Goal: Task Accomplishment & Management: Manage account settings

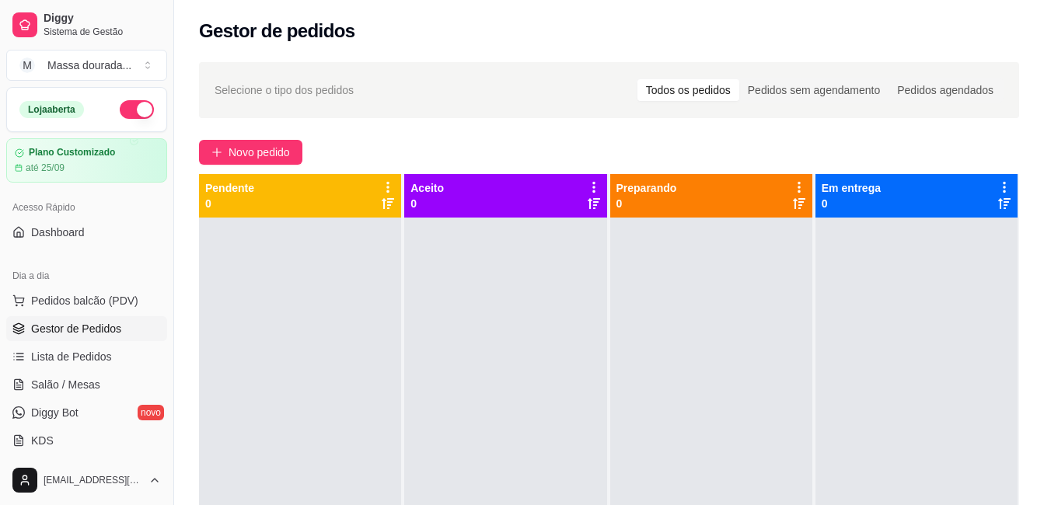
click at [53, 501] on span "Produtos" at bounding box center [53, 509] width 44 height 16
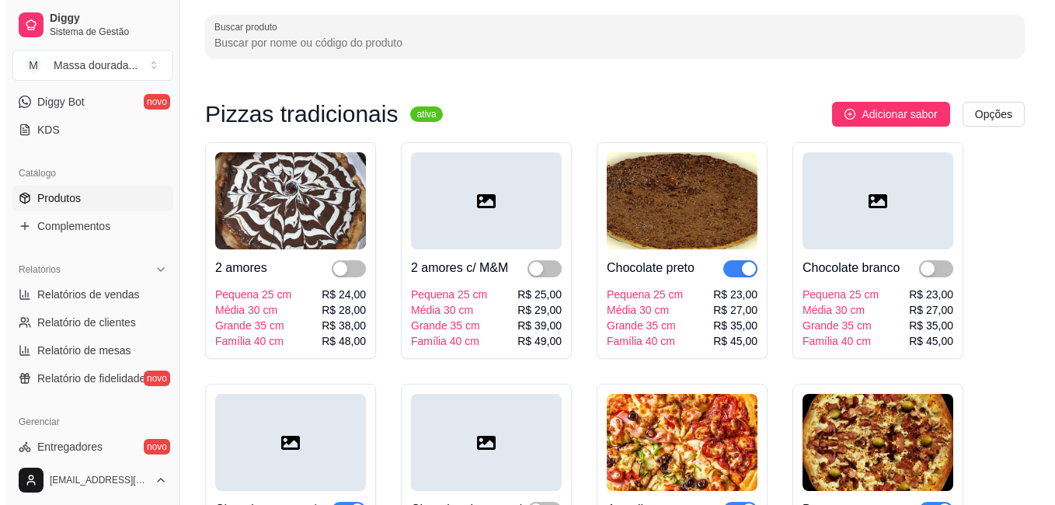
scroll to position [78, 0]
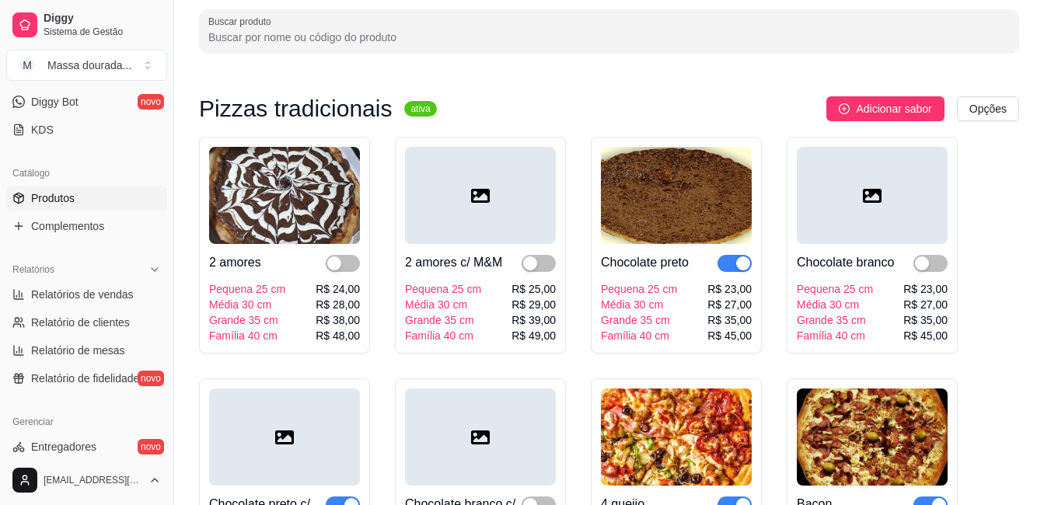
click at [674, 239] on img at bounding box center [676, 195] width 151 height 97
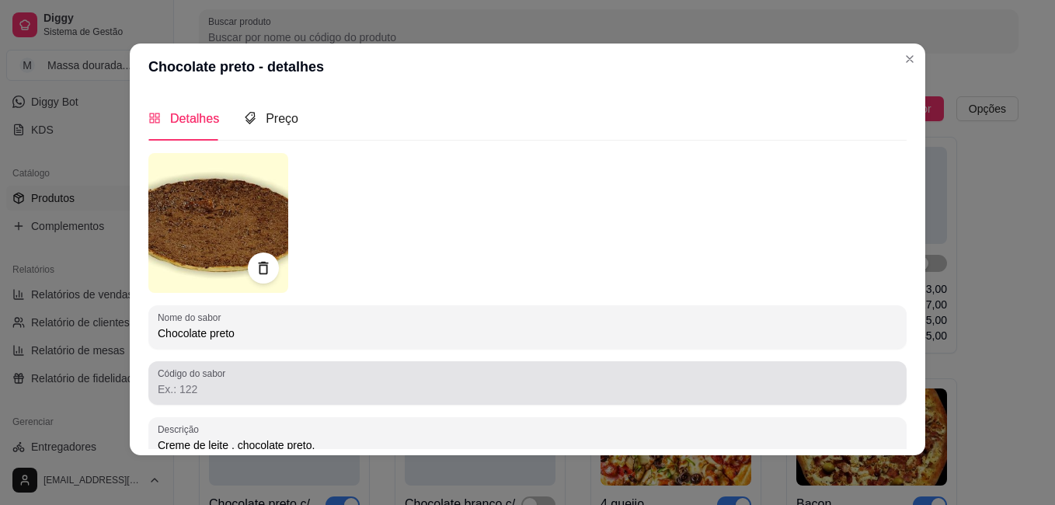
scroll to position [0, 0]
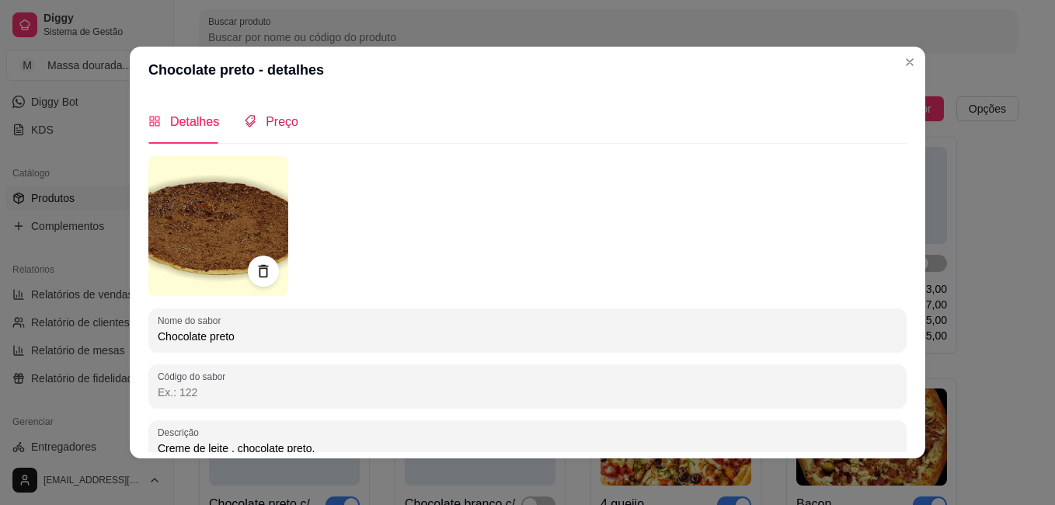
click at [270, 121] on span "Preço" at bounding box center [282, 121] width 33 height 13
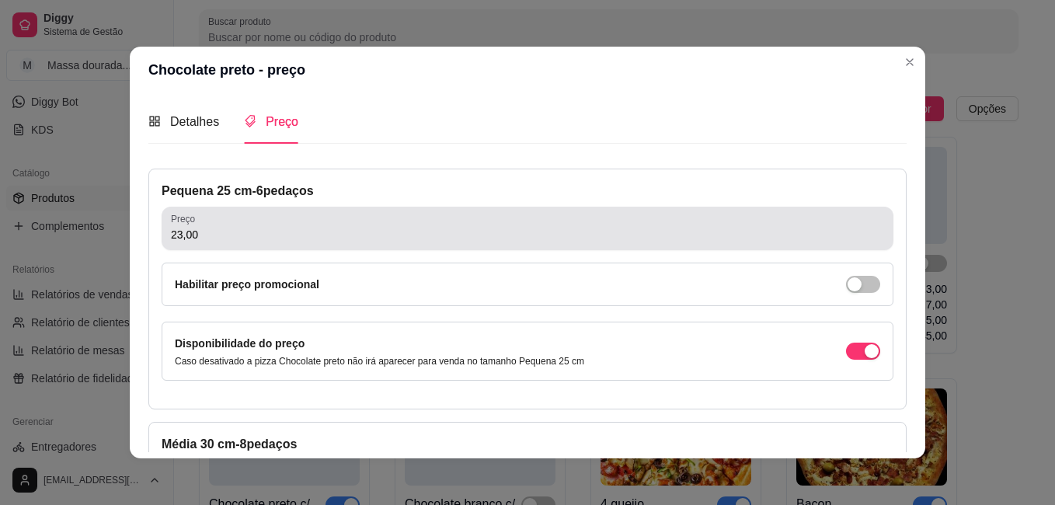
click at [390, 242] on input "23,00" at bounding box center [527, 235] width 713 height 16
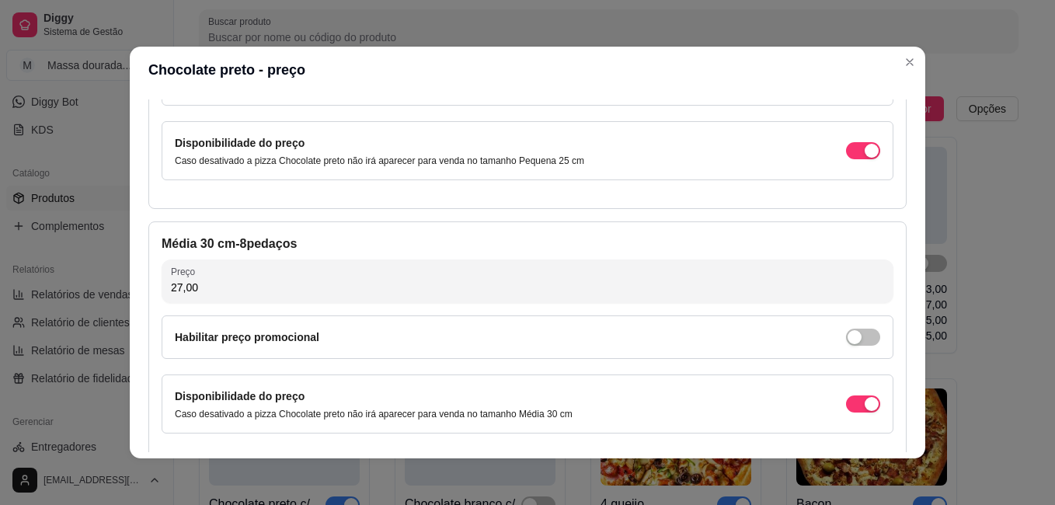
scroll to position [233, 0]
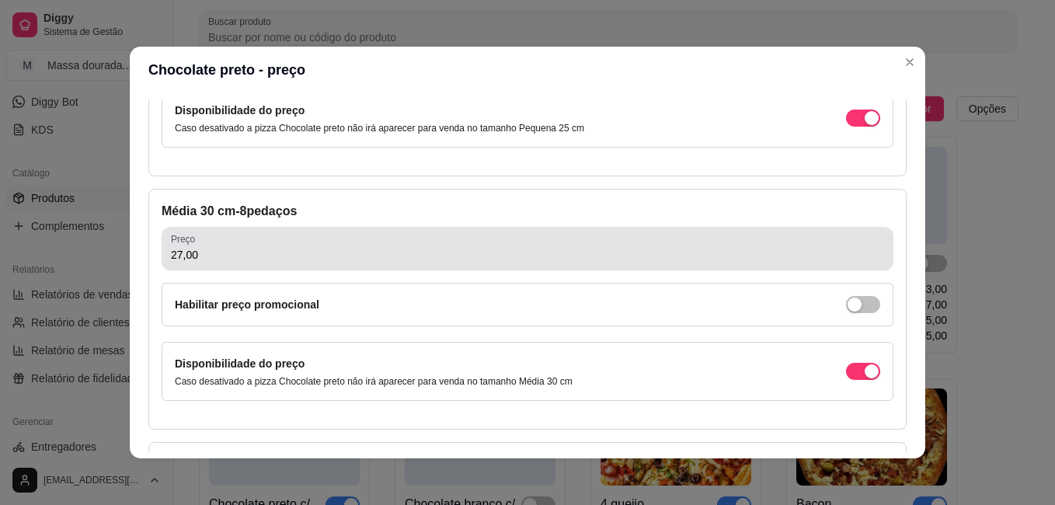
type input "24,00"
click at [283, 258] on input "27,00" at bounding box center [527, 255] width 713 height 16
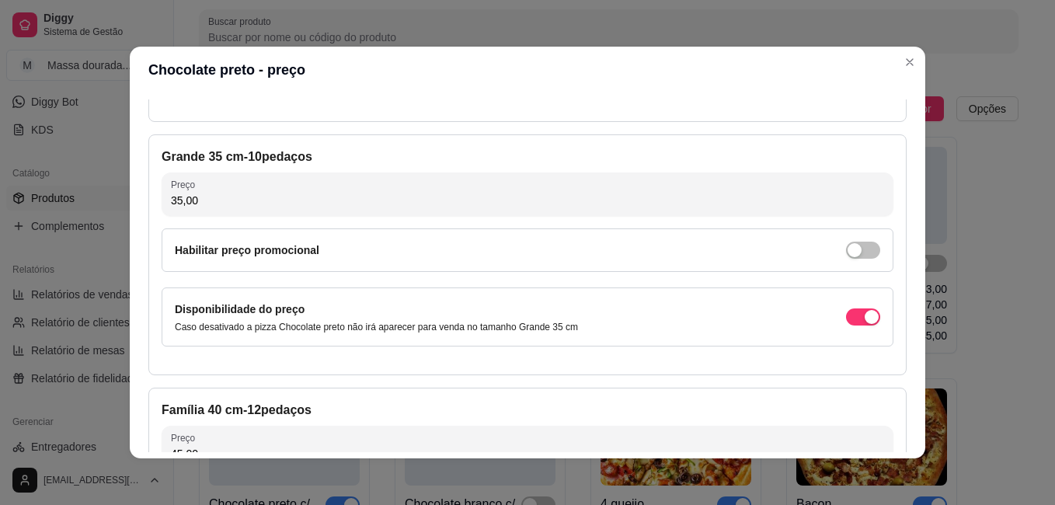
scroll to position [544, 0]
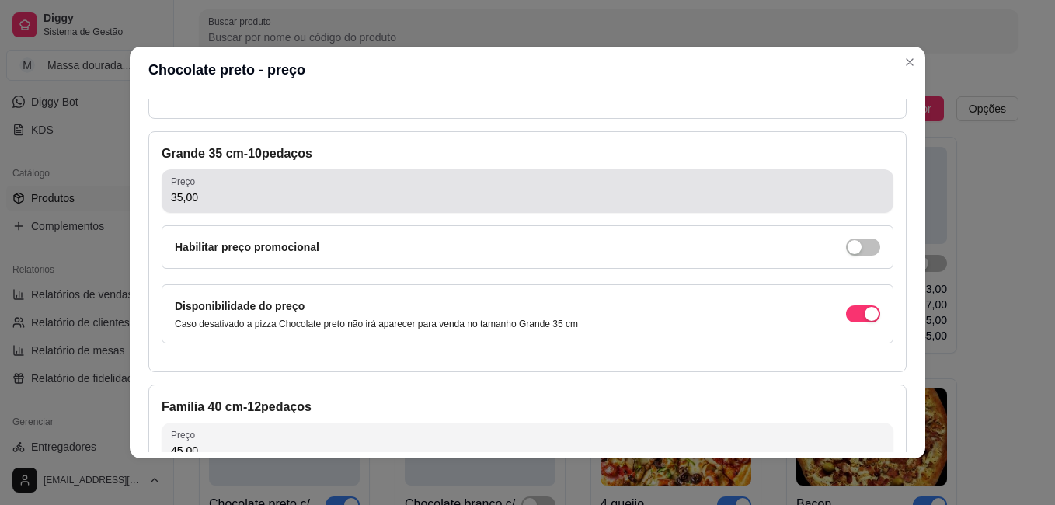
type input "28,00"
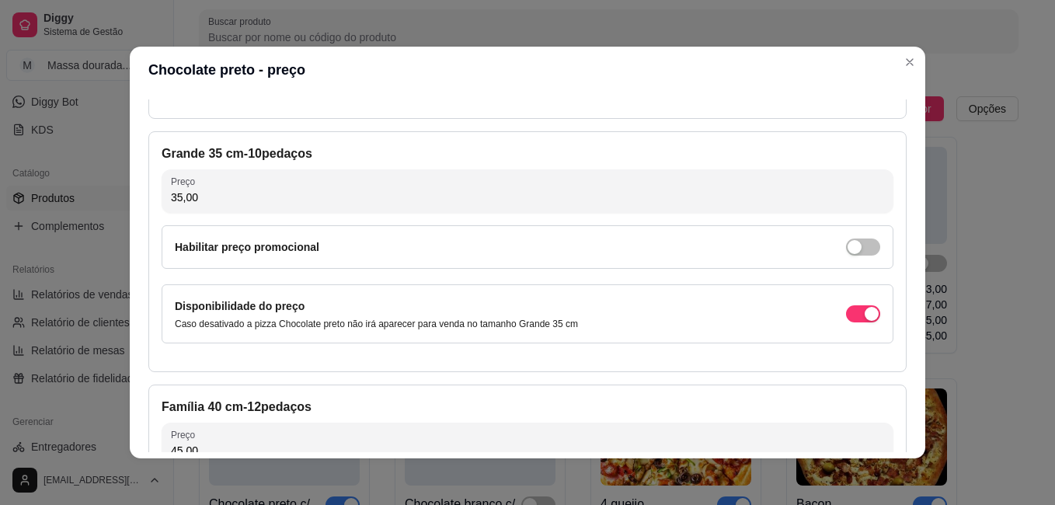
click at [240, 194] on input "35,00" at bounding box center [527, 198] width 713 height 16
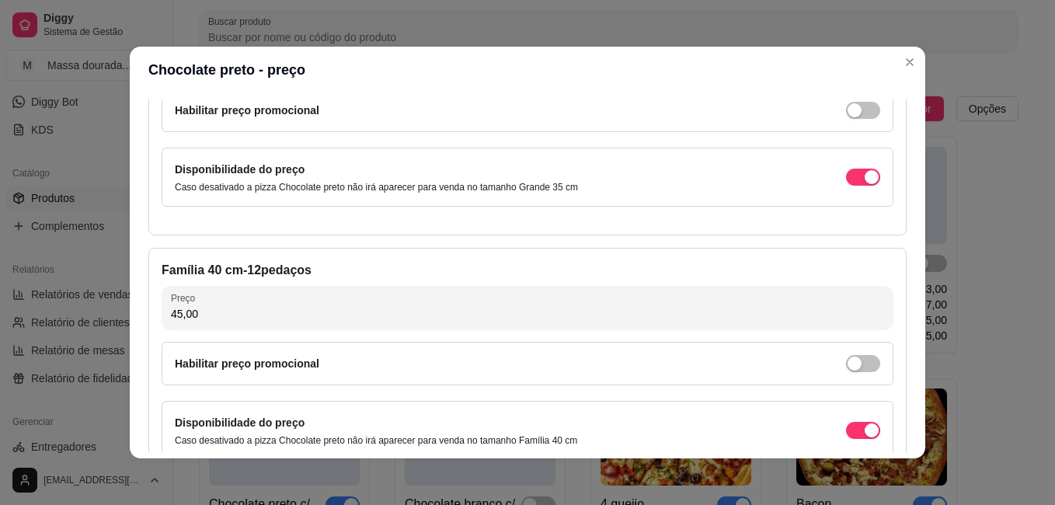
scroll to position [777, 0]
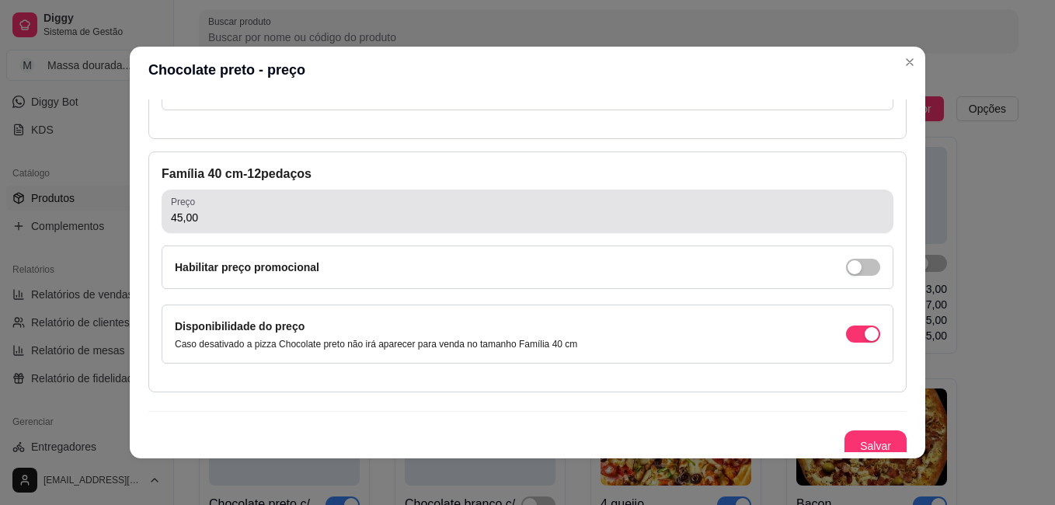
type input "36,00"
click at [259, 218] on input "45,00" at bounding box center [527, 218] width 713 height 16
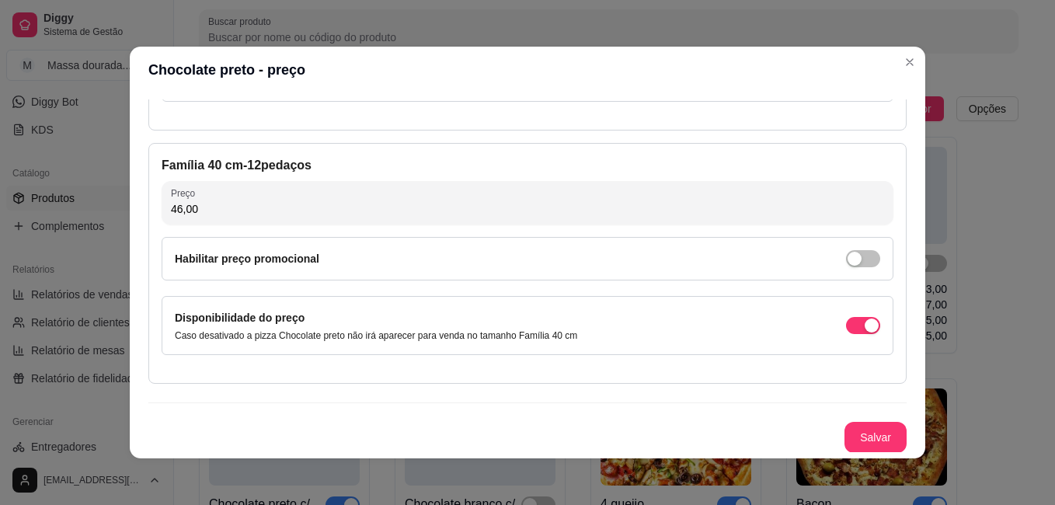
scroll to position [786, 0]
type input "46,00"
click at [867, 427] on button "Salvar" at bounding box center [876, 436] width 62 height 31
click at [860, 437] on button "Salvar" at bounding box center [875, 437] width 61 height 30
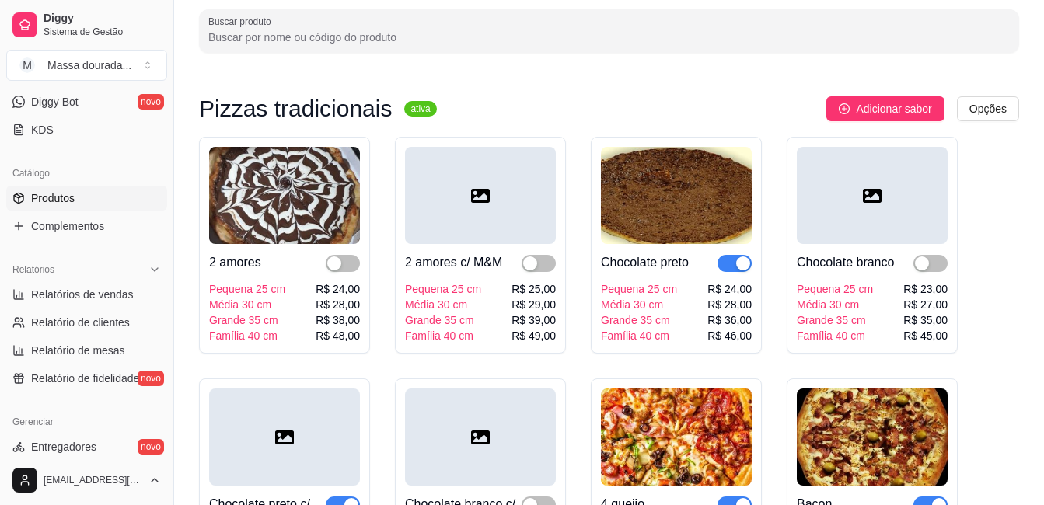
click at [884, 219] on div at bounding box center [871, 195] width 151 height 97
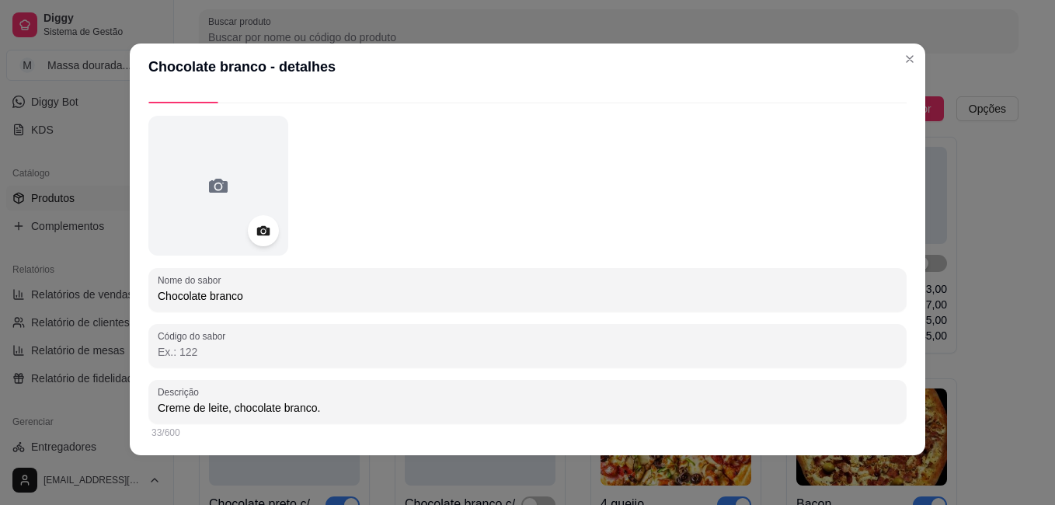
scroll to position [0, 0]
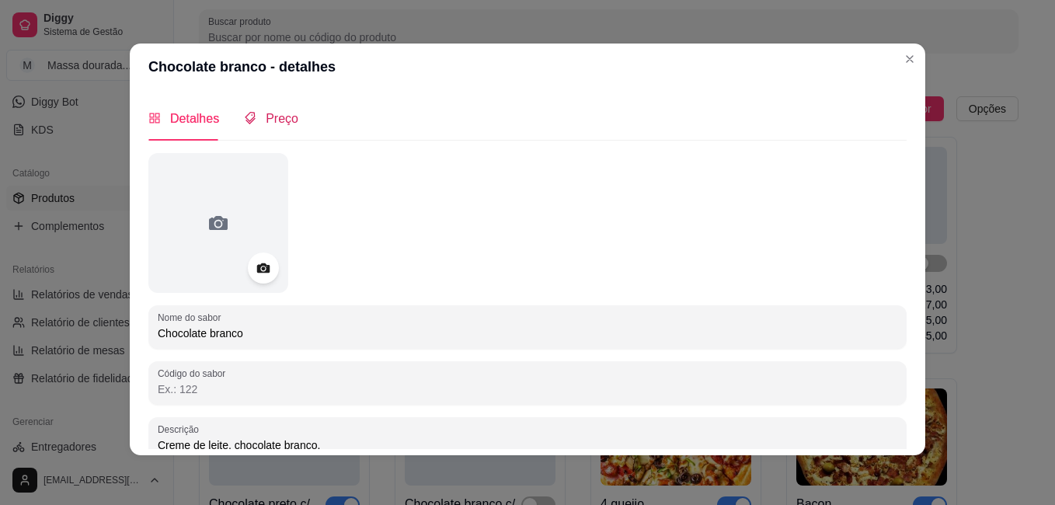
click at [281, 119] on span "Preço" at bounding box center [282, 118] width 33 height 13
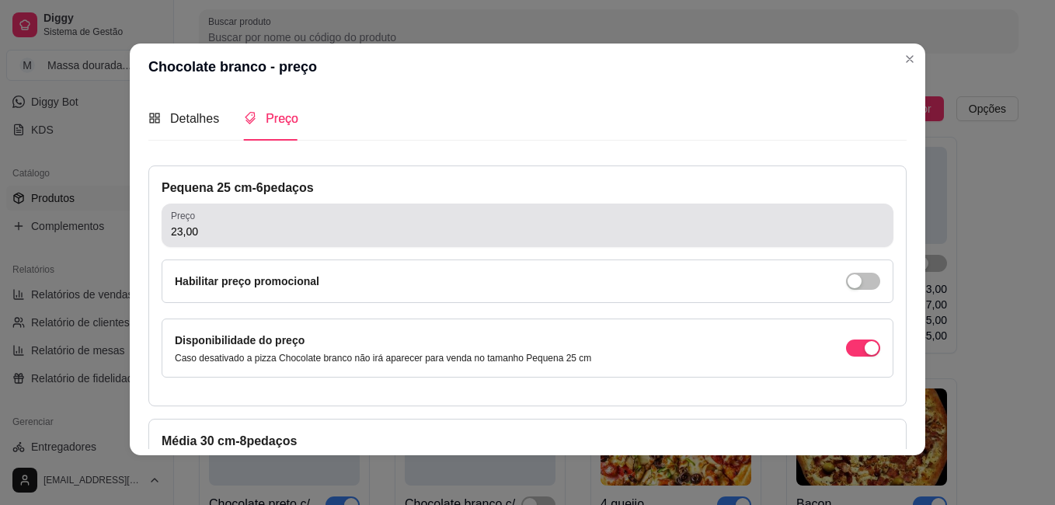
click at [274, 222] on div "23,00" at bounding box center [527, 225] width 713 height 31
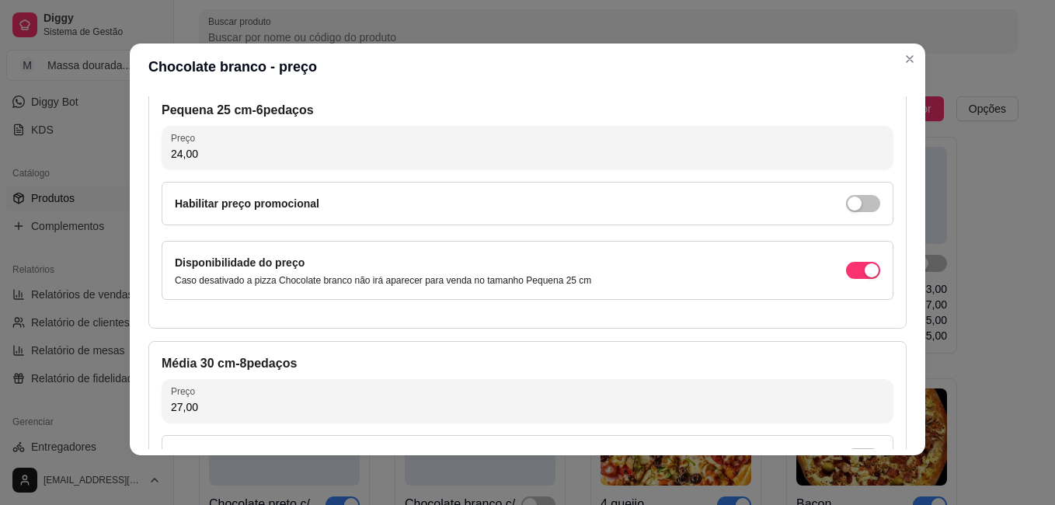
scroll to position [233, 0]
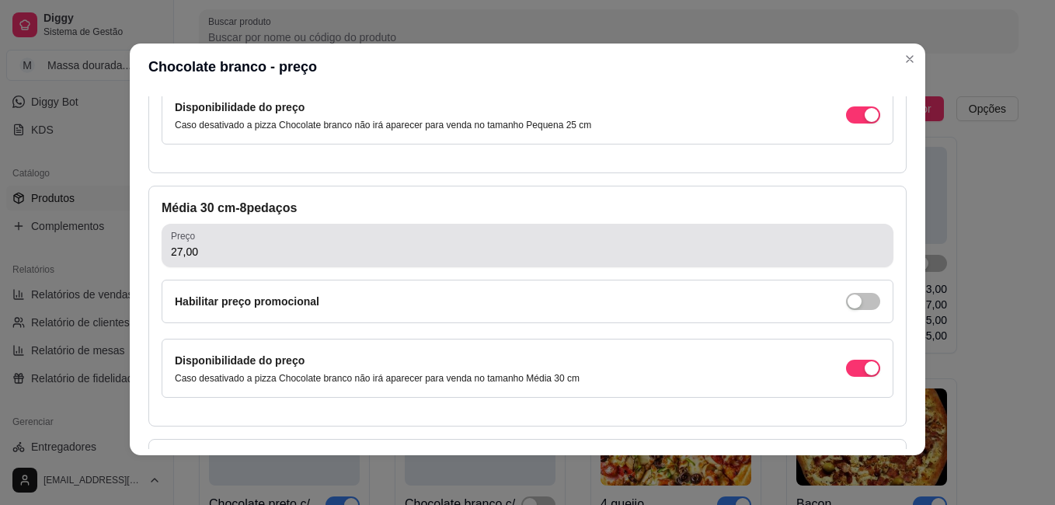
type input "24,00"
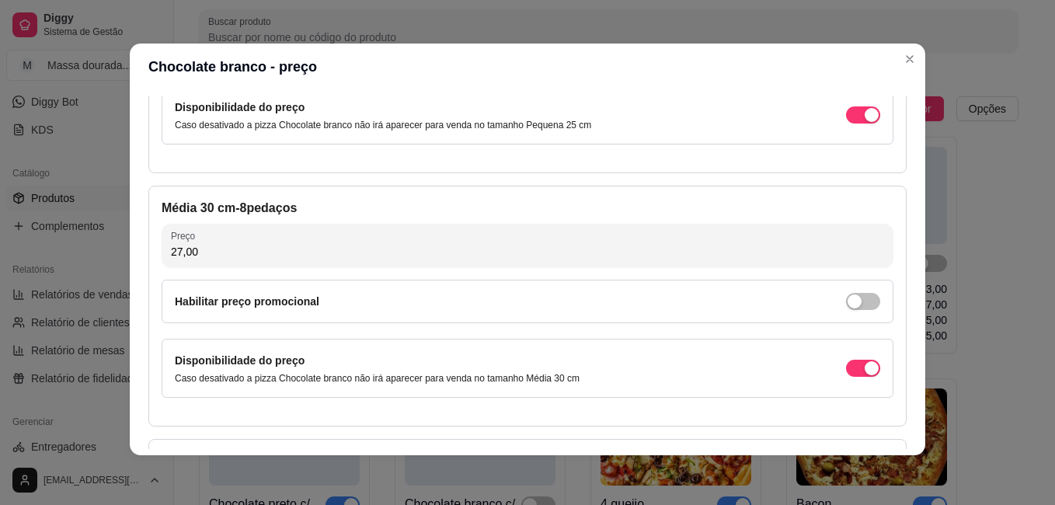
click at [270, 251] on input "27,00" at bounding box center [527, 252] width 713 height 16
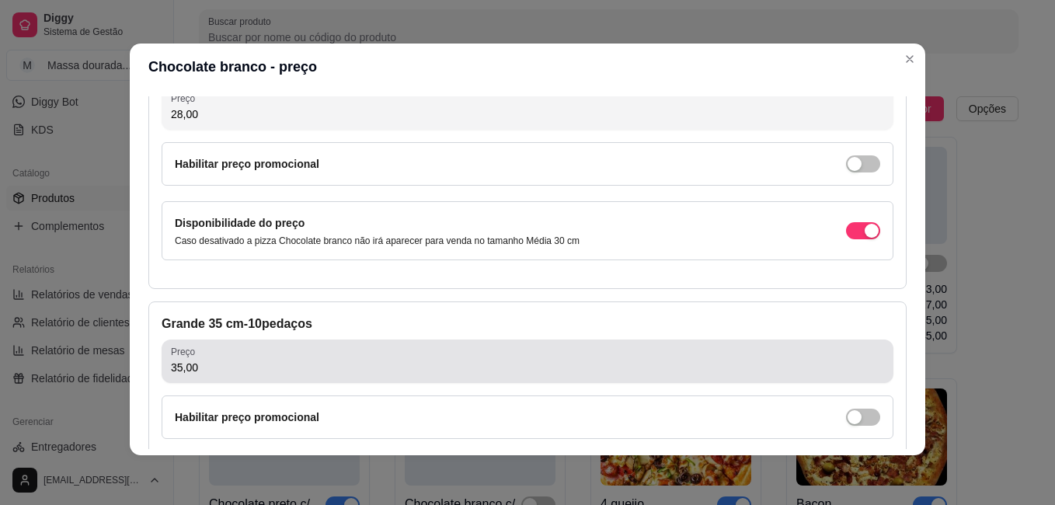
scroll to position [466, 0]
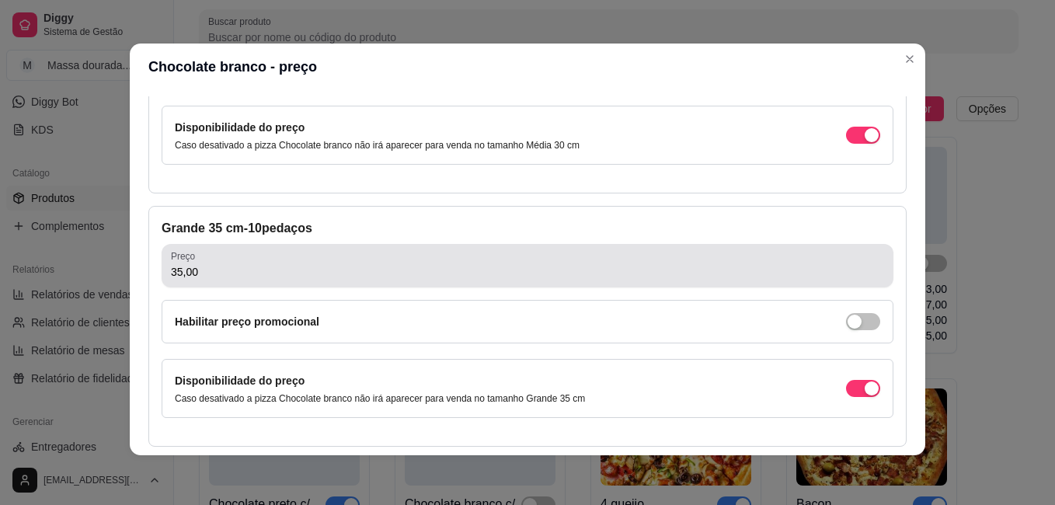
type input "28,00"
click at [306, 282] on div "Preço 35,00" at bounding box center [528, 266] width 732 height 44
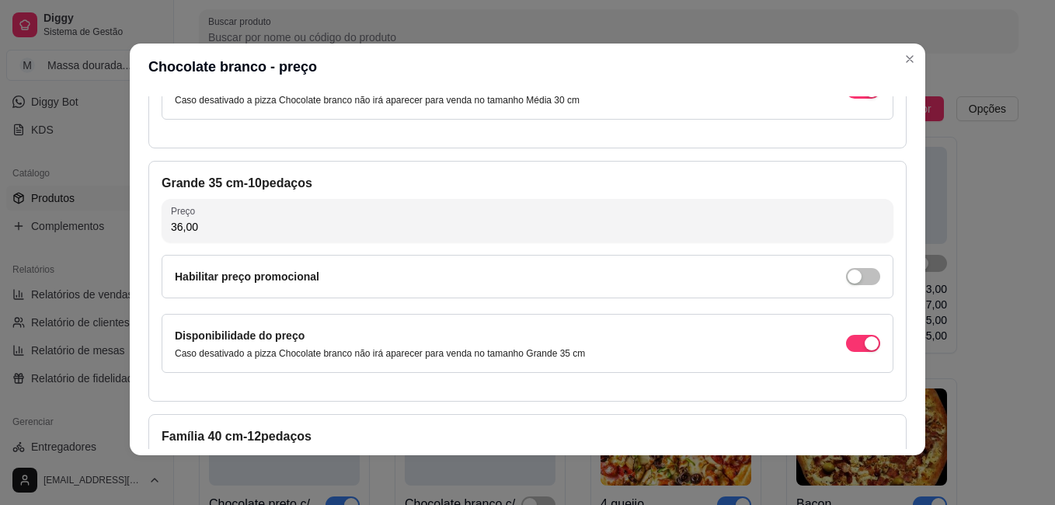
scroll to position [699, 0]
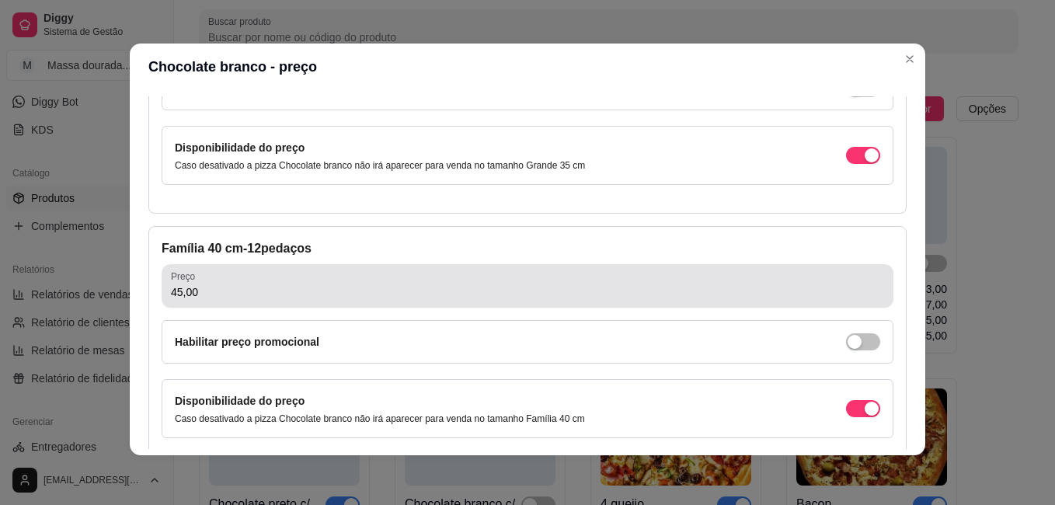
type input "36,00"
click at [315, 282] on div "45,00" at bounding box center [527, 285] width 713 height 31
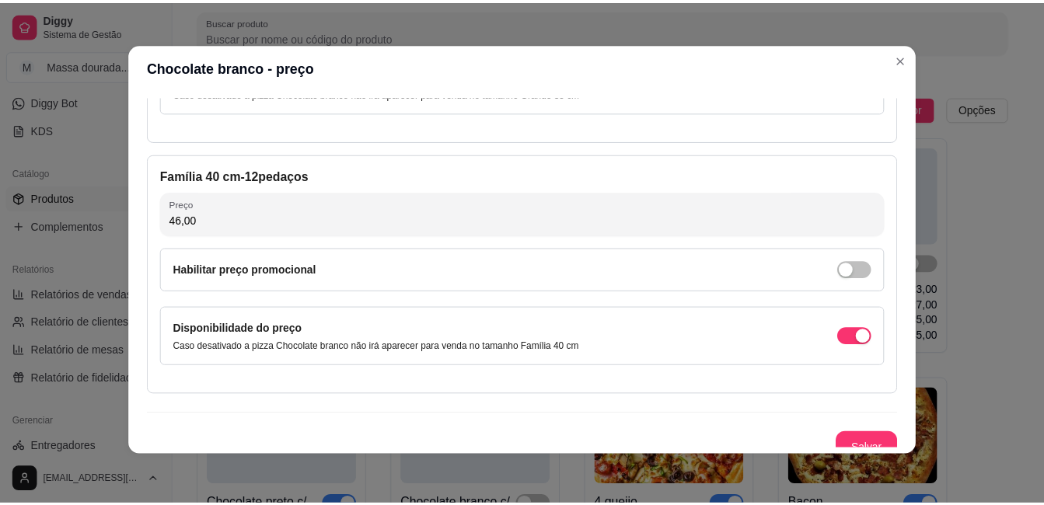
scroll to position [786, 0]
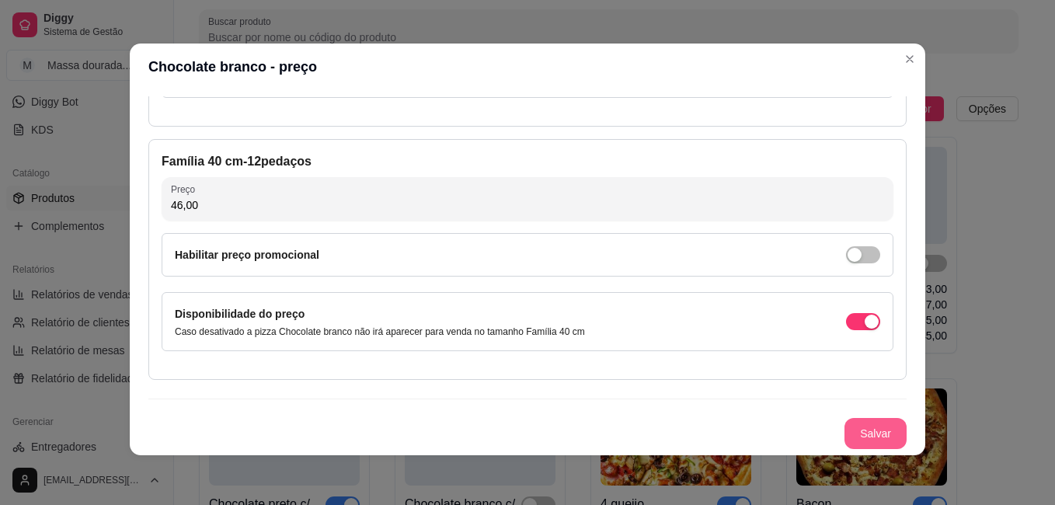
type input "46,00"
click at [850, 422] on button "Salvar" at bounding box center [875, 434] width 61 height 30
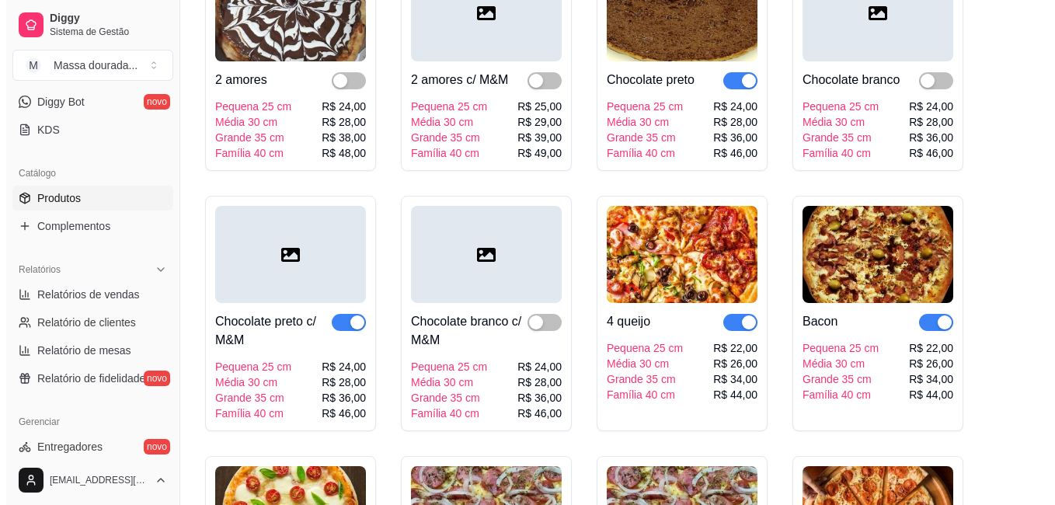
scroll to position [233, 0]
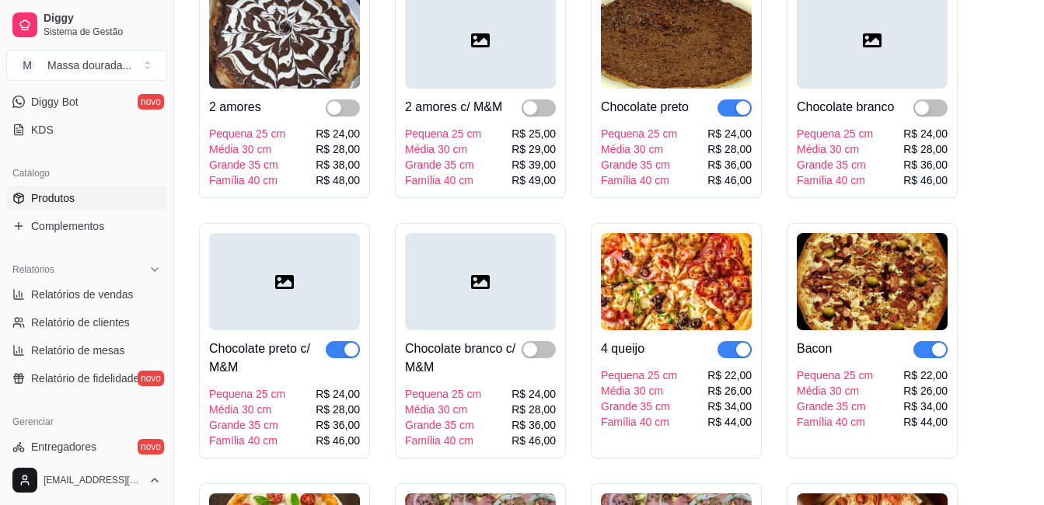
click at [312, 309] on div at bounding box center [284, 281] width 151 height 97
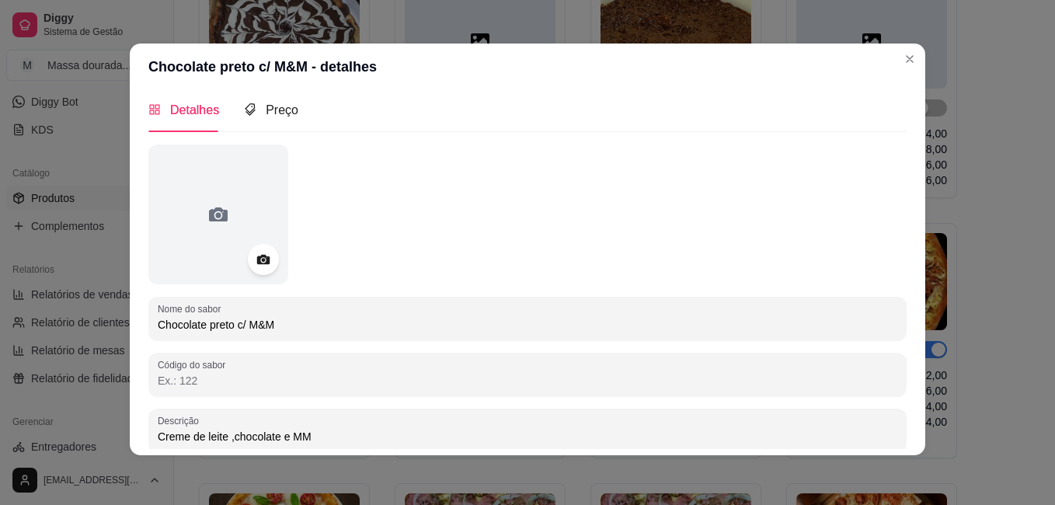
scroll to position [0, 0]
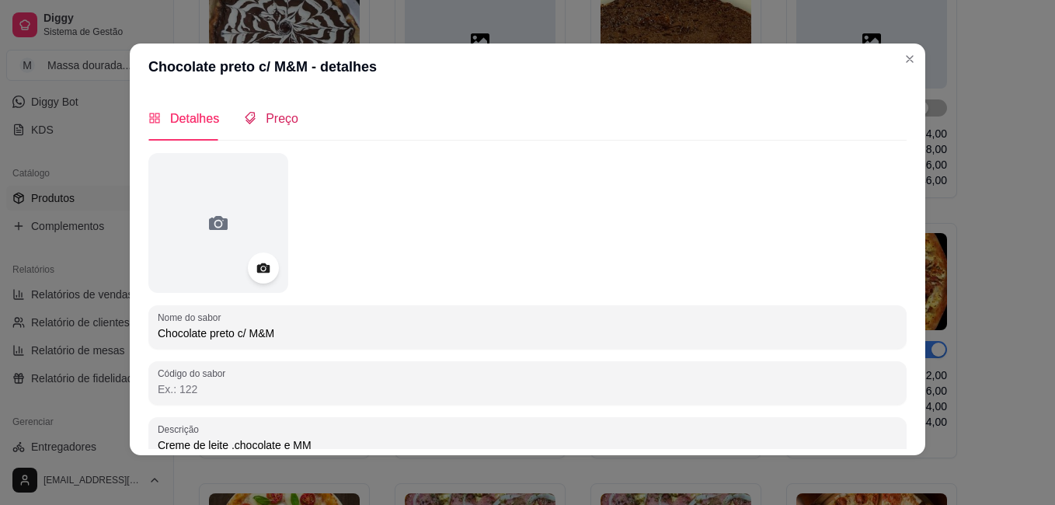
click at [277, 117] on span "Preço" at bounding box center [282, 118] width 33 height 13
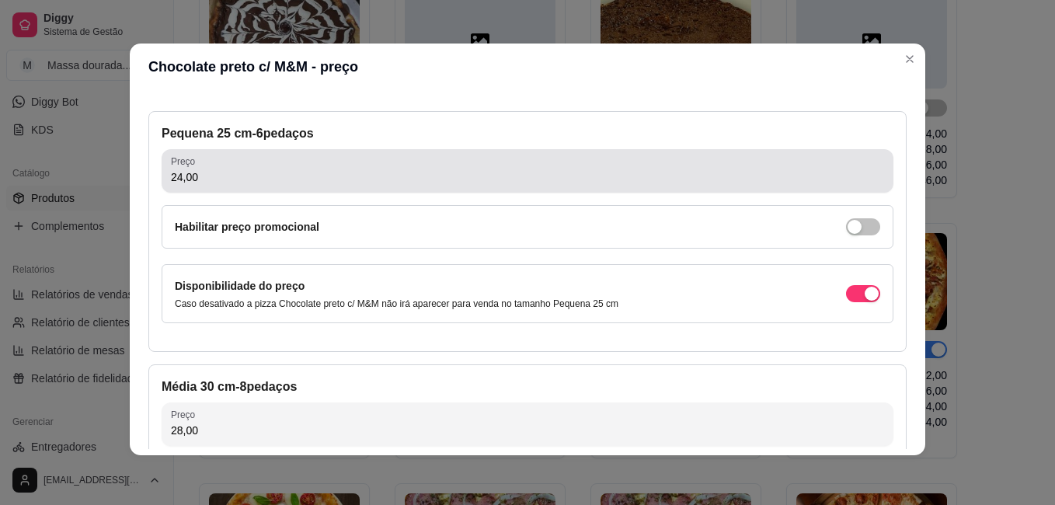
scroll to position [78, 0]
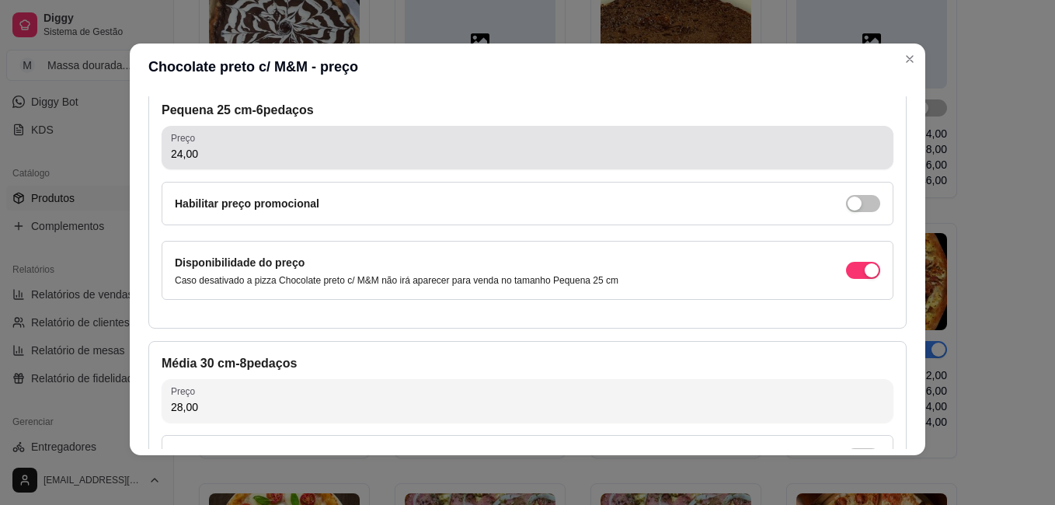
drag, startPoint x: 264, startPoint y: 162, endPoint x: 265, endPoint y: 153, distance: 9.4
click at [265, 153] on div "24,00" at bounding box center [527, 147] width 713 height 31
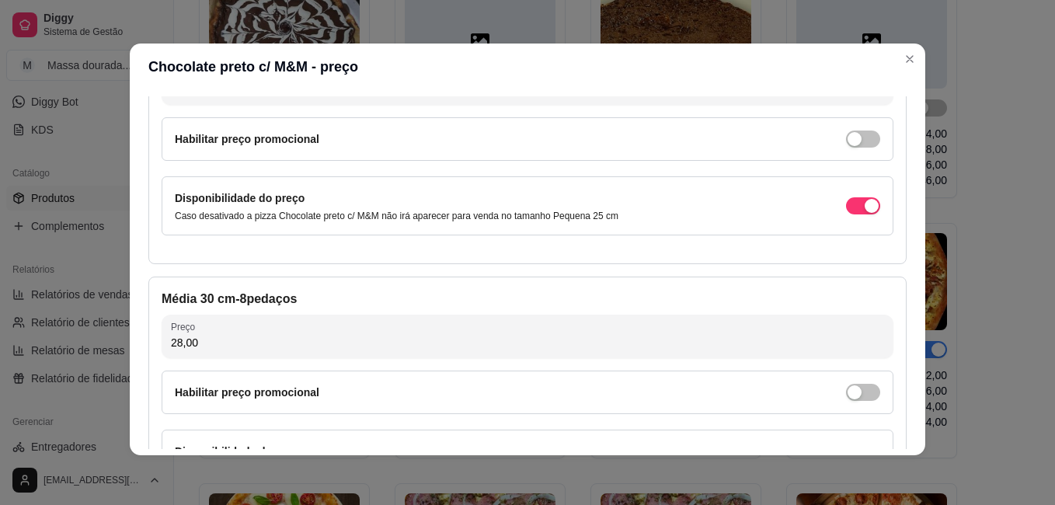
scroll to position [233, 0]
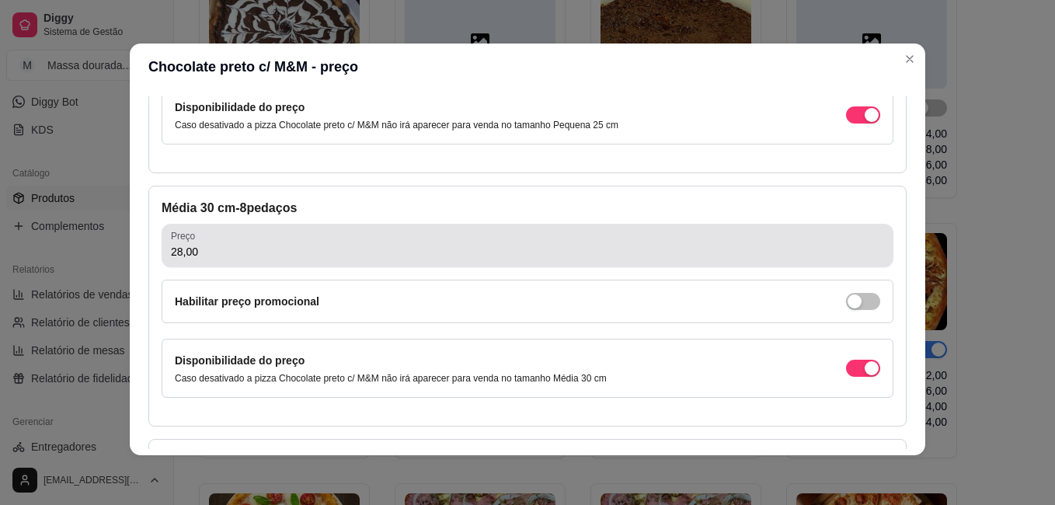
type input "25,00"
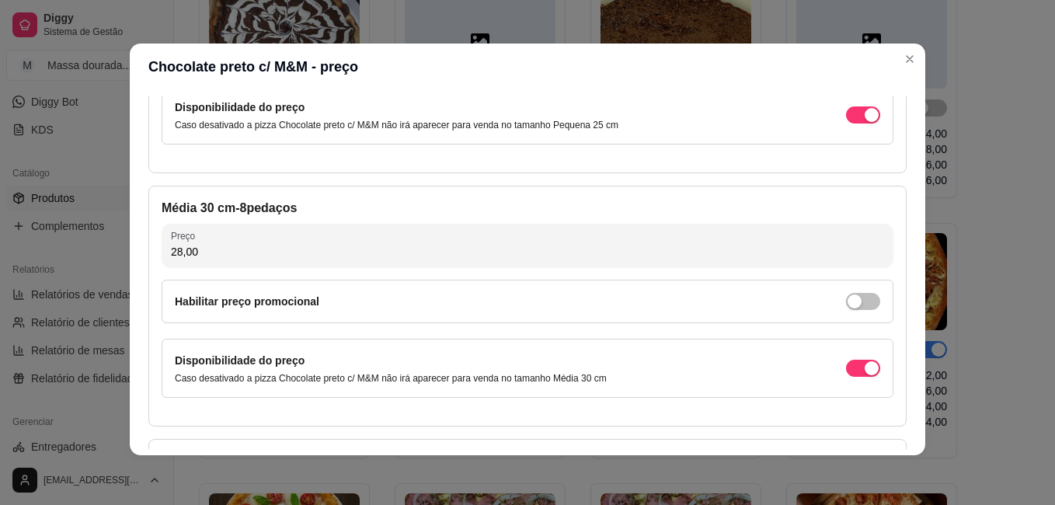
click at [271, 255] on input "28,00" at bounding box center [527, 252] width 713 height 16
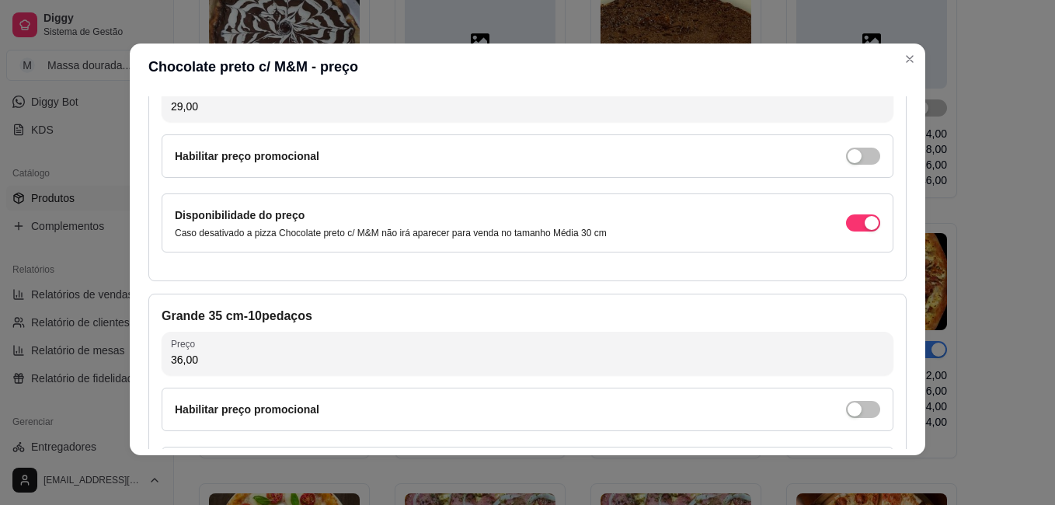
scroll to position [466, 0]
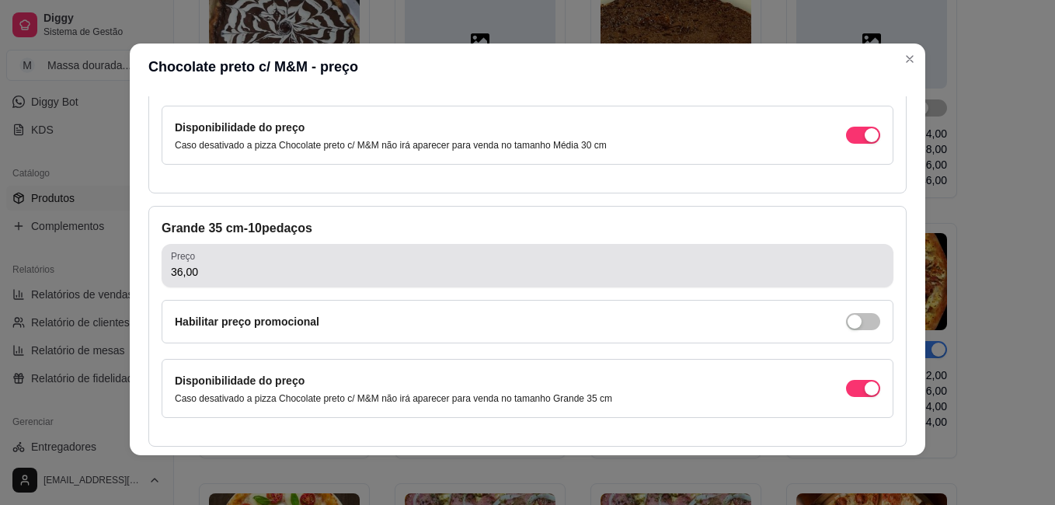
type input "29,00"
click at [271, 264] on input "36,00" at bounding box center [527, 272] width 713 height 16
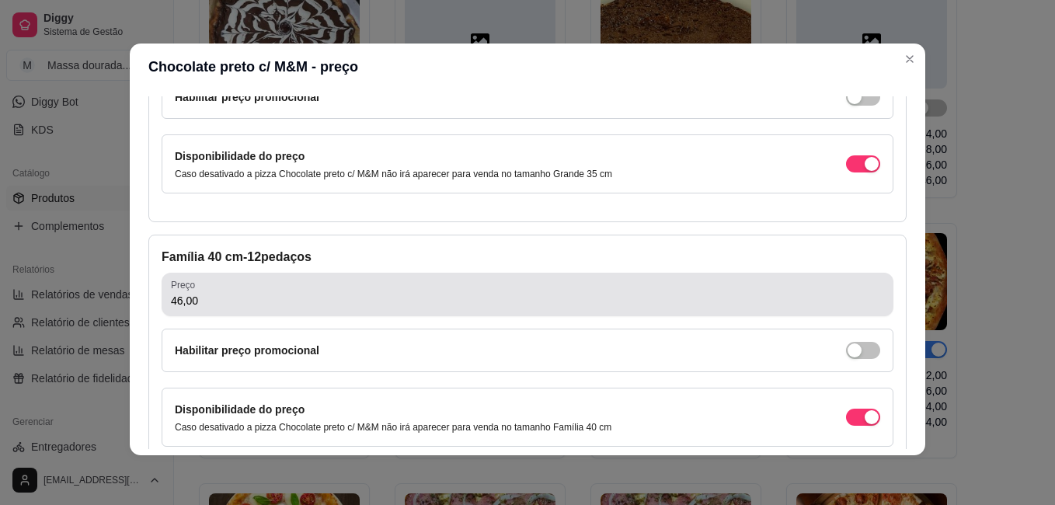
scroll to position [699, 0]
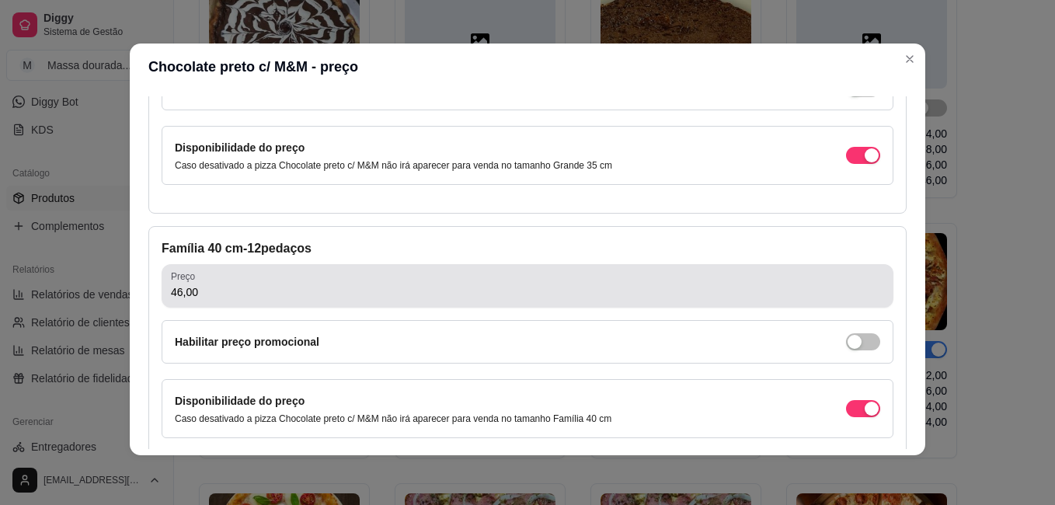
type input "37,00"
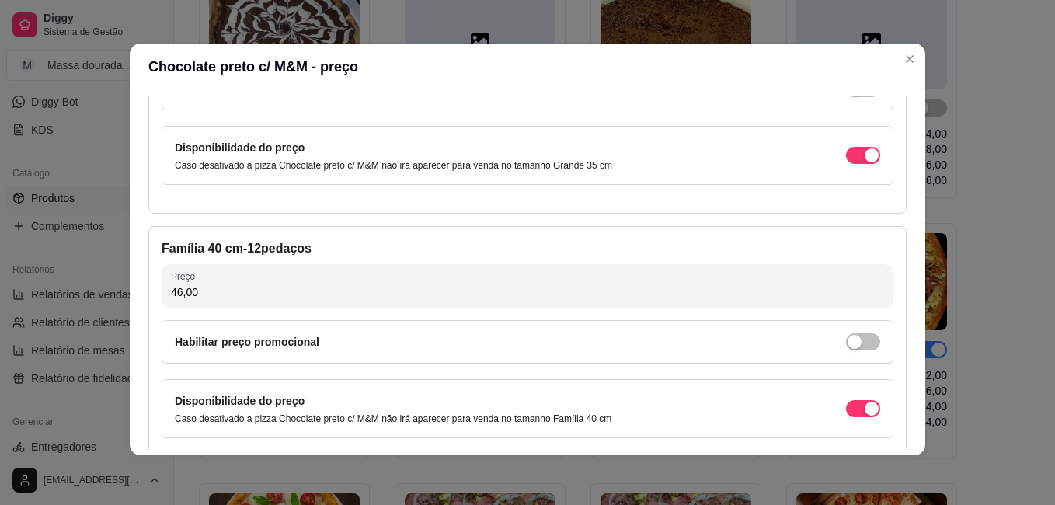
click at [276, 298] on input "46,00" at bounding box center [527, 292] width 713 height 16
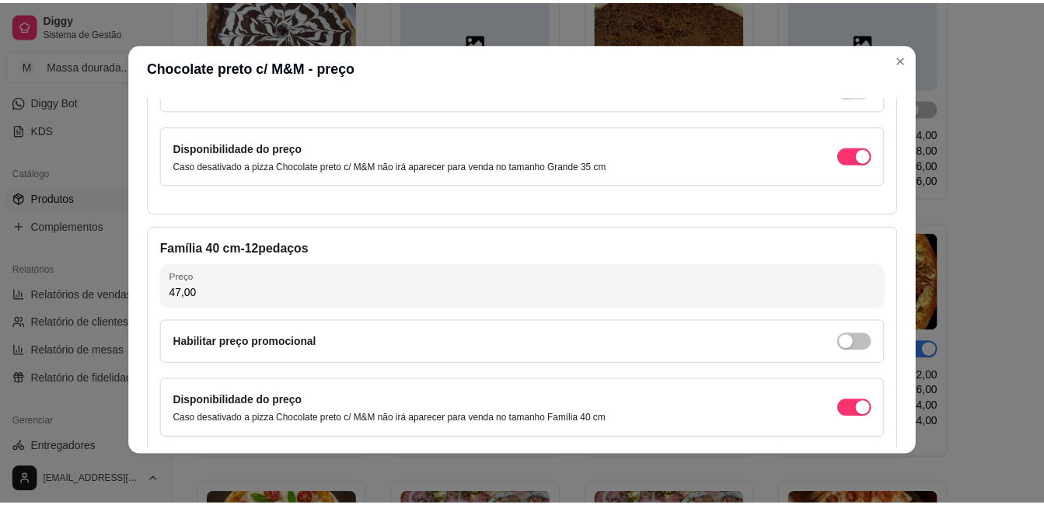
scroll to position [786, 0]
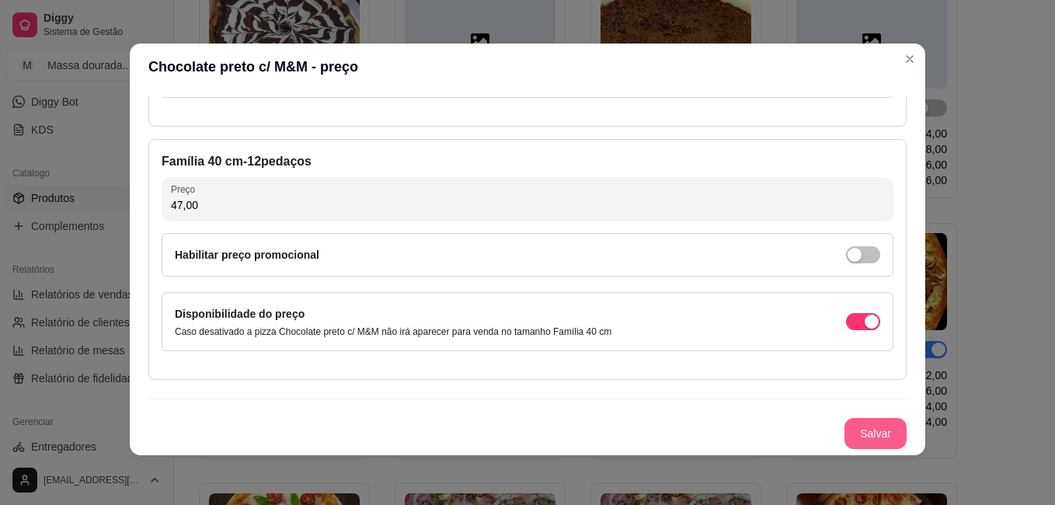
type input "47,00"
click at [863, 429] on button "Salvar" at bounding box center [876, 433] width 62 height 31
click at [873, 435] on button "Salvar" at bounding box center [875, 434] width 61 height 30
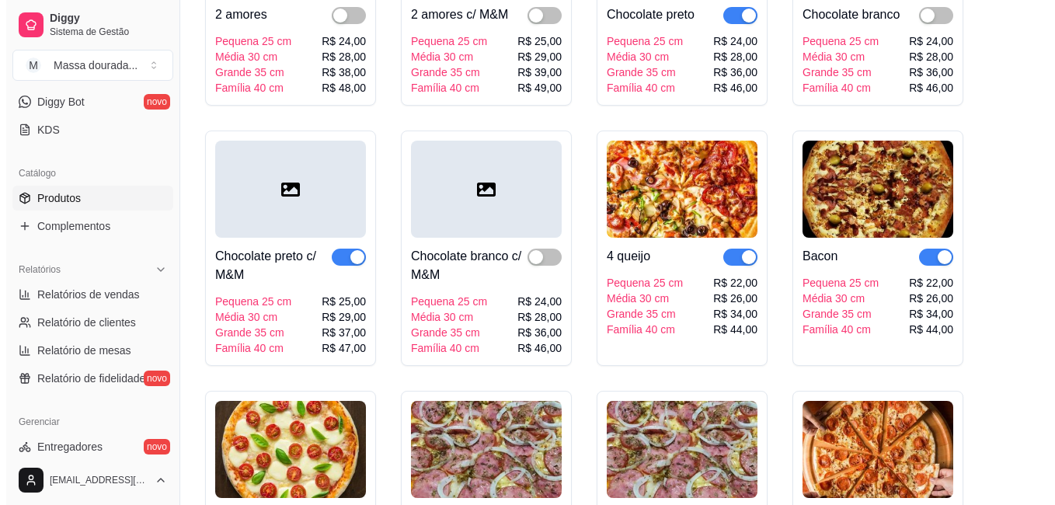
scroll to position [389, 0]
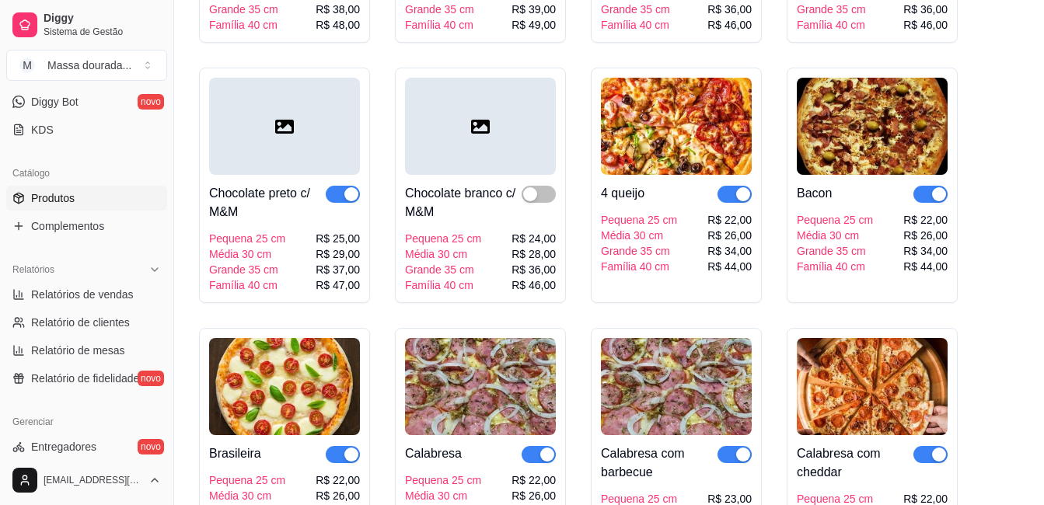
click at [484, 159] on div at bounding box center [480, 126] width 151 height 97
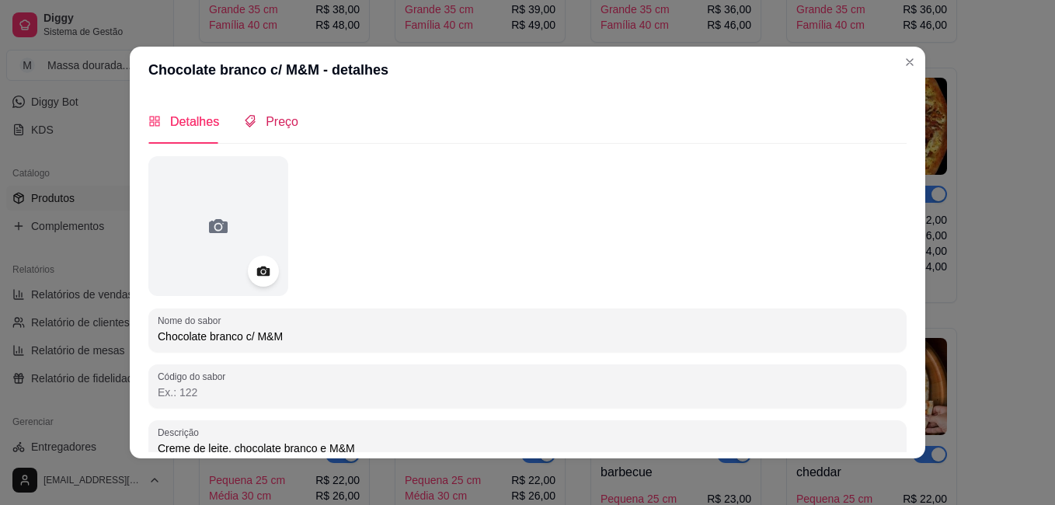
click at [277, 125] on span "Preço" at bounding box center [282, 121] width 33 height 13
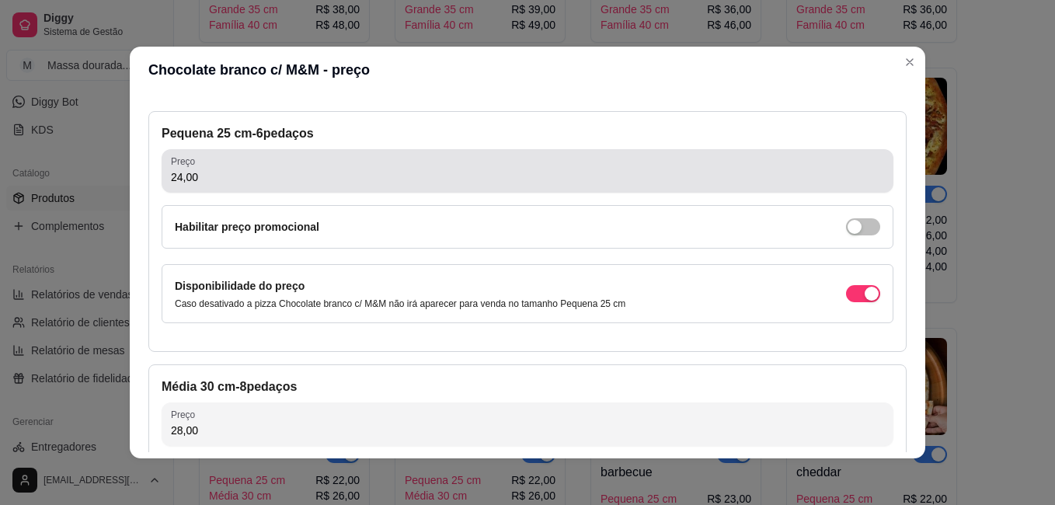
scroll to position [78, 0]
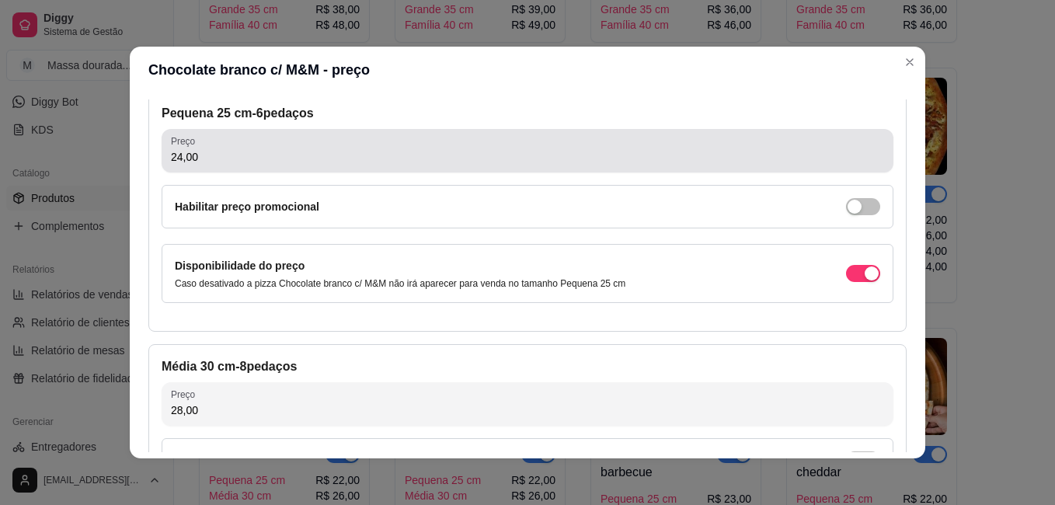
click at [260, 163] on input "24,00" at bounding box center [527, 157] width 713 height 16
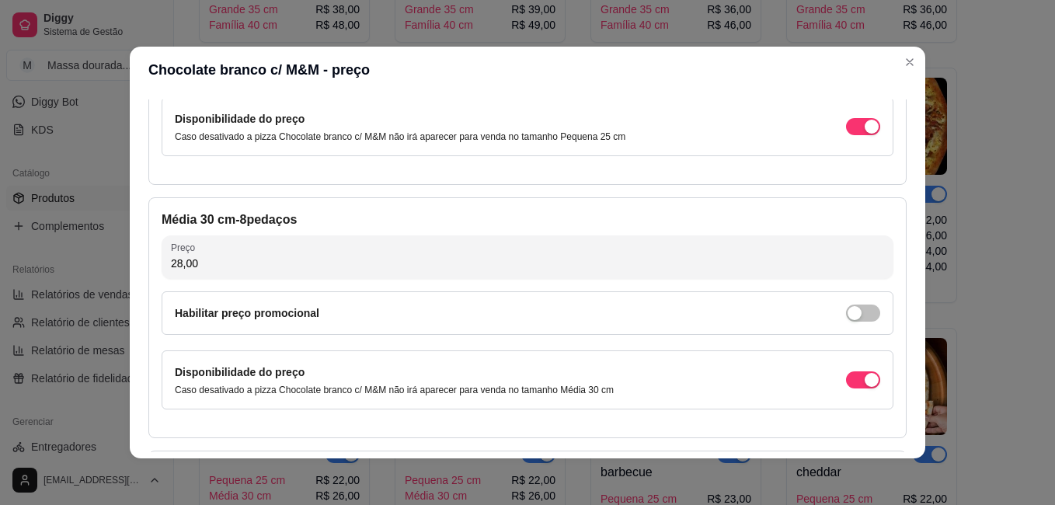
scroll to position [233, 0]
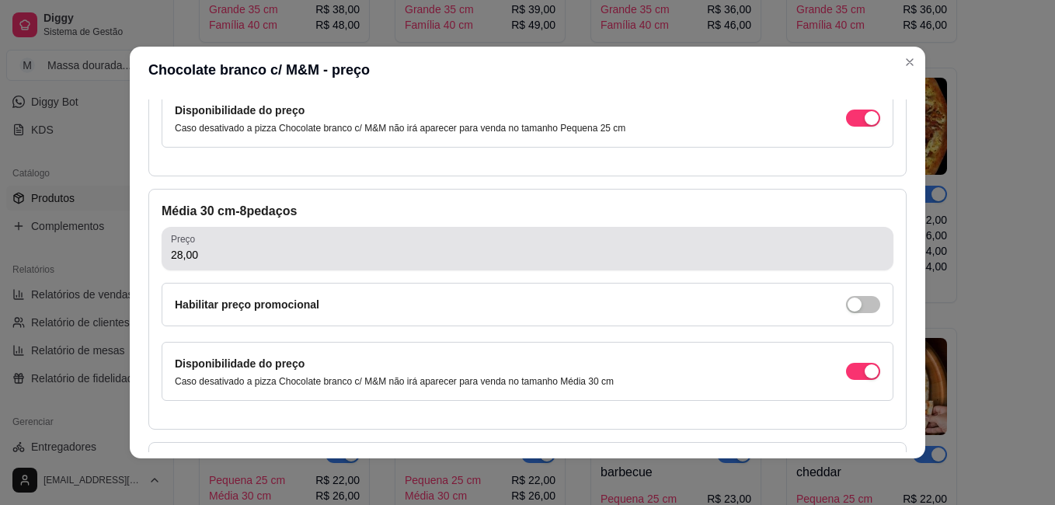
type input "25,00"
click at [267, 245] on div "28,00" at bounding box center [527, 248] width 713 height 31
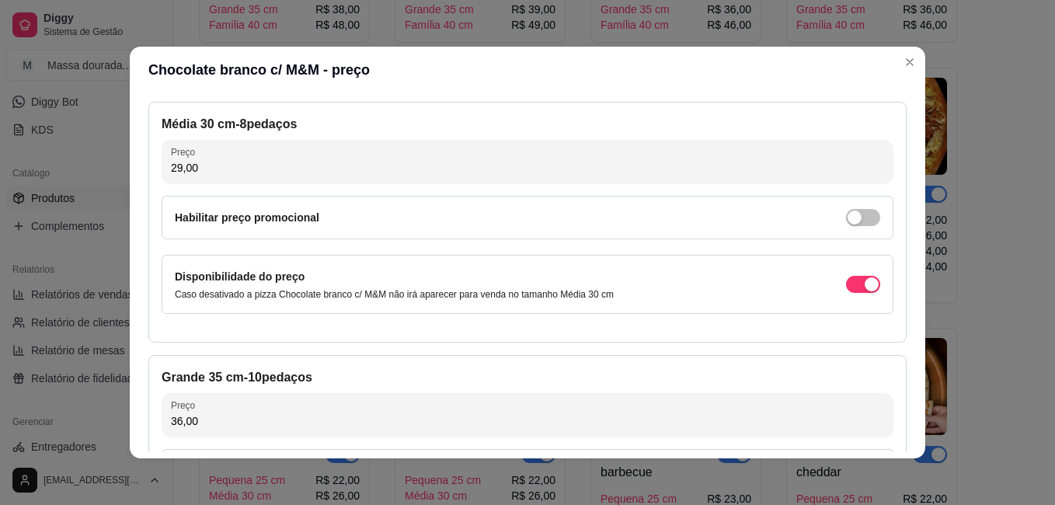
scroll to position [466, 0]
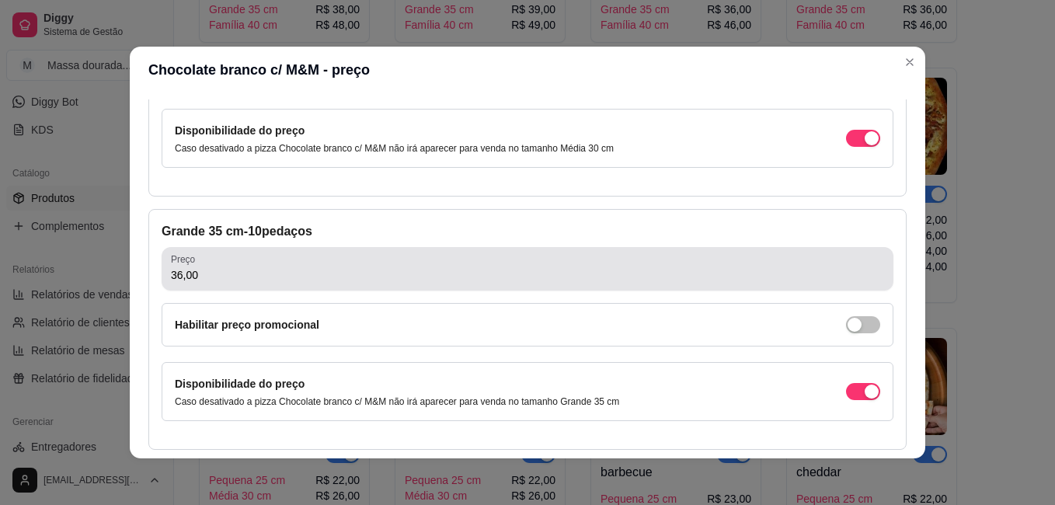
type input "29,00"
click at [267, 258] on div "36,00" at bounding box center [527, 268] width 713 height 31
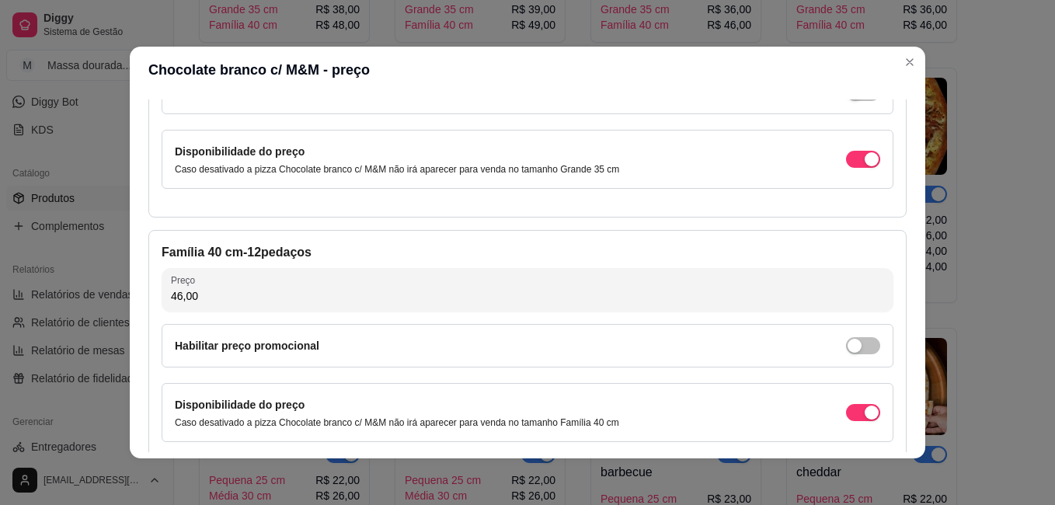
scroll to position [699, 0]
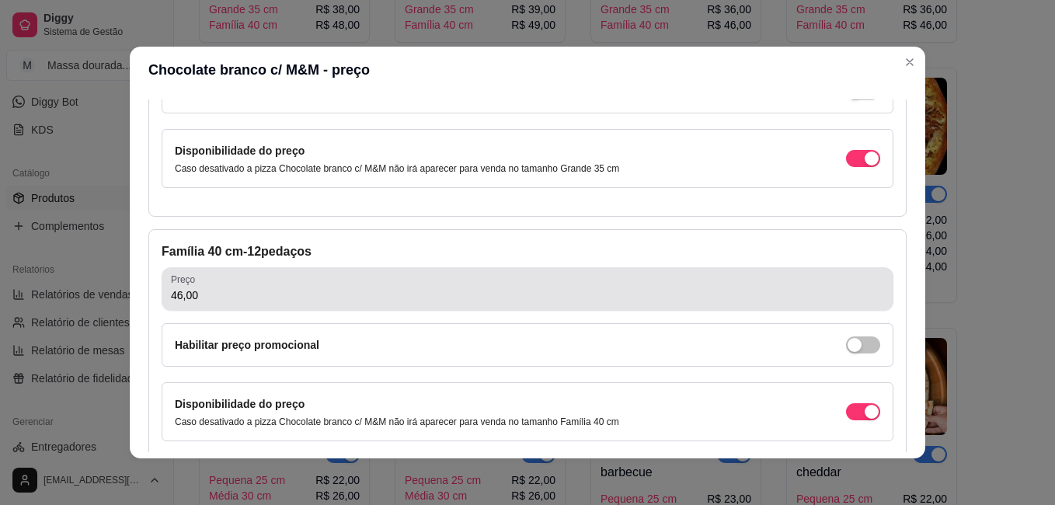
type input "37,00"
click at [281, 297] on input "46,00" at bounding box center [527, 296] width 713 height 16
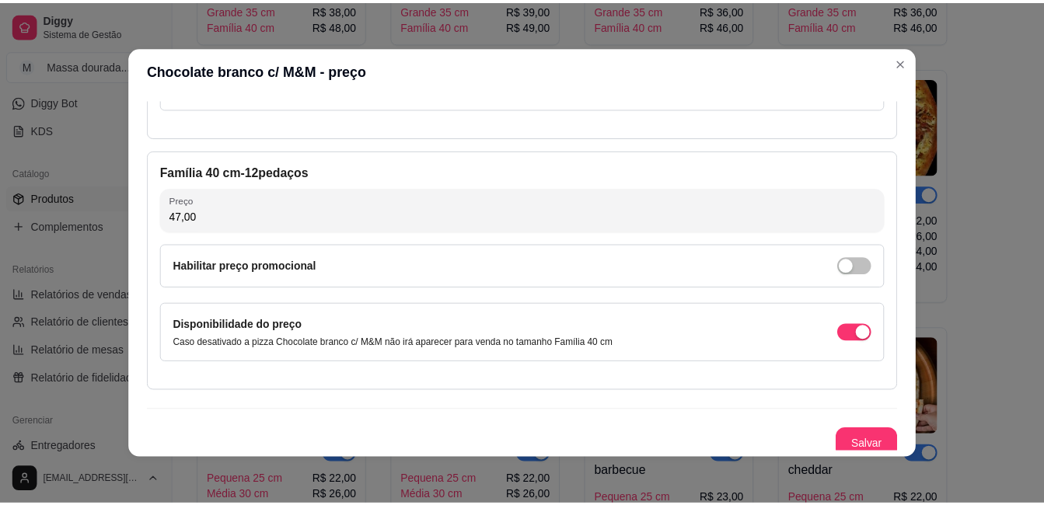
scroll to position [786, 0]
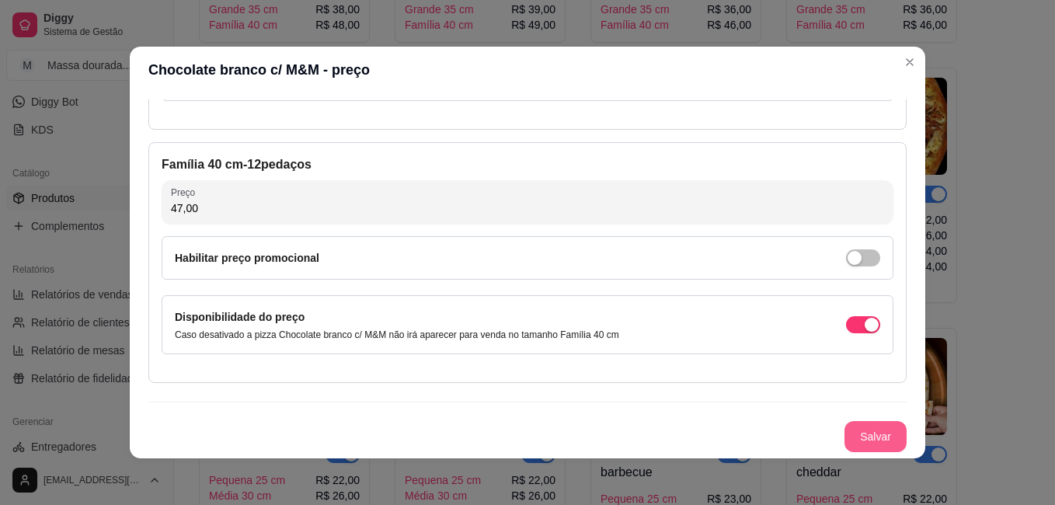
type input "47,00"
click at [845, 441] on button "Salvar" at bounding box center [876, 436] width 62 height 31
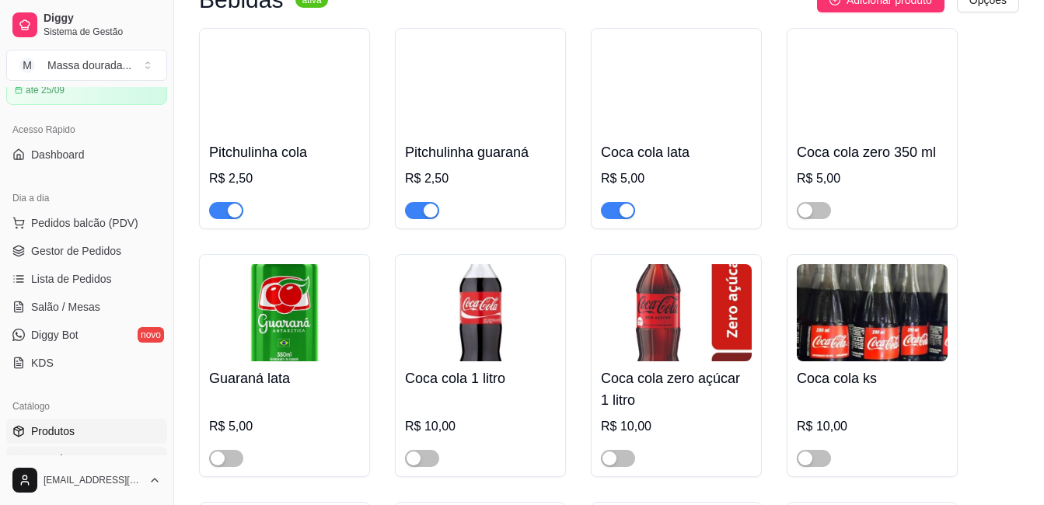
scroll to position [0, 0]
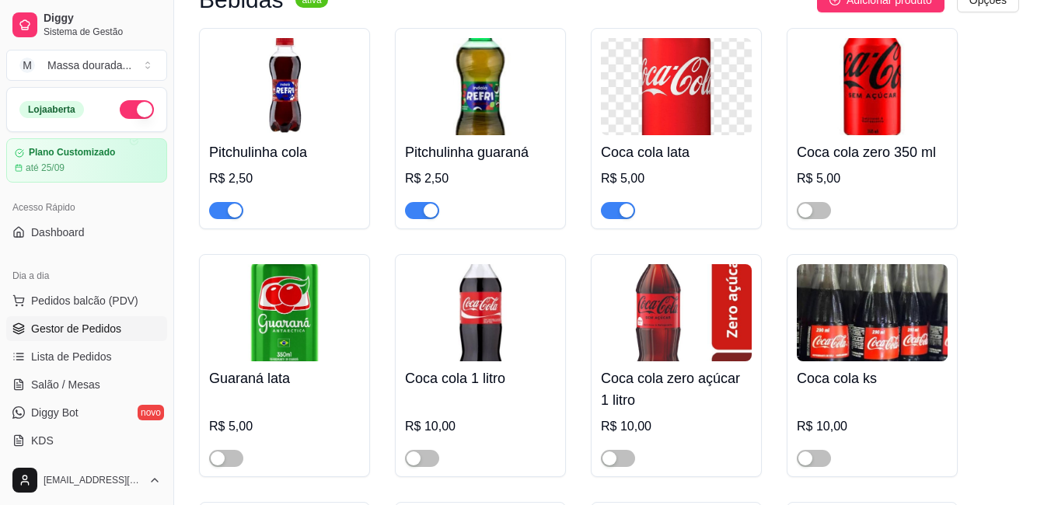
click at [77, 325] on span "Gestor de Pedidos" at bounding box center [76, 329] width 90 height 16
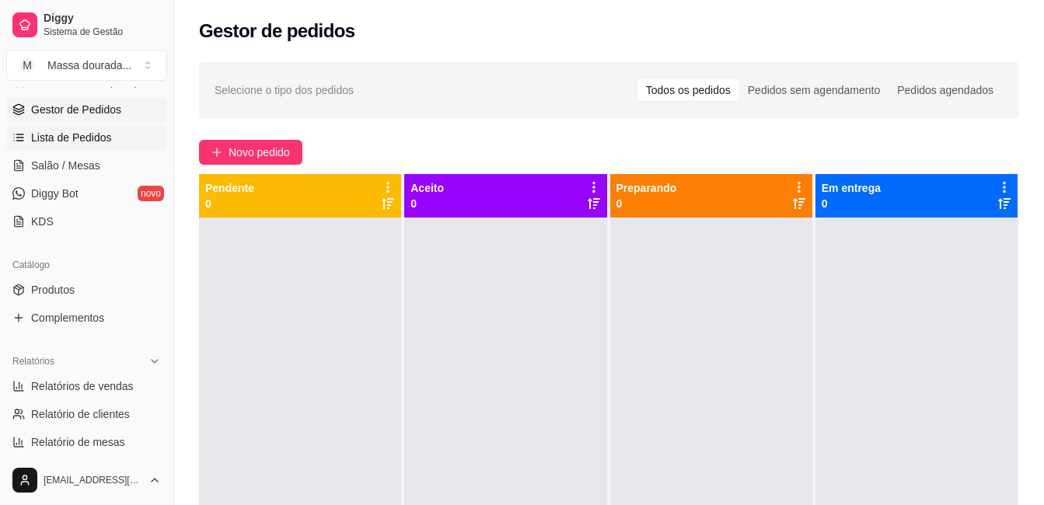
scroll to position [233, 0]
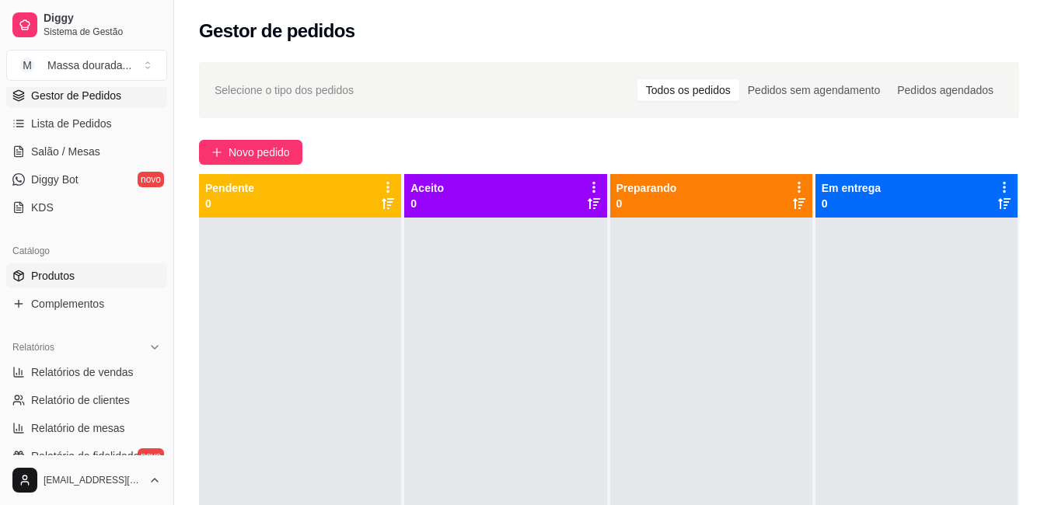
click at [72, 278] on span "Produtos" at bounding box center [53, 276] width 44 height 16
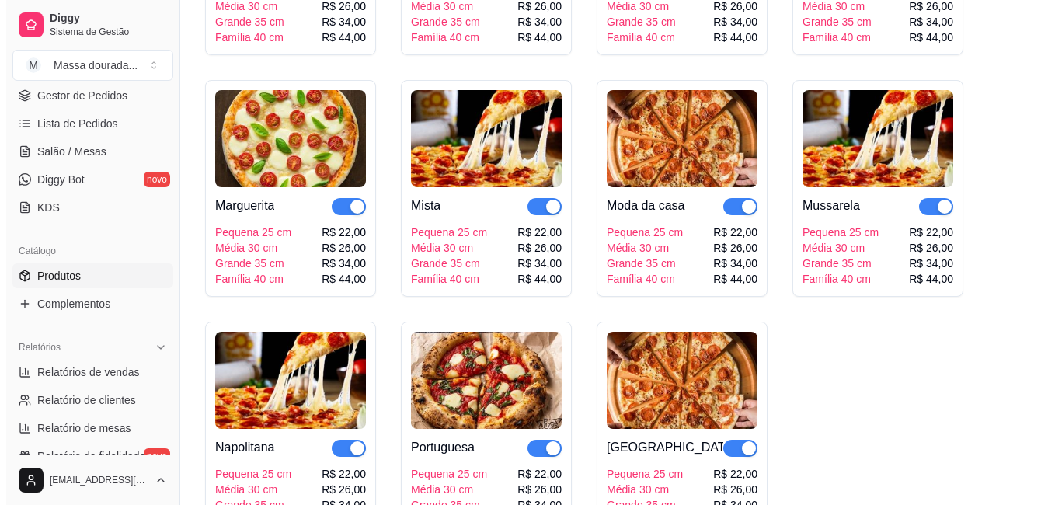
scroll to position [1709, 0]
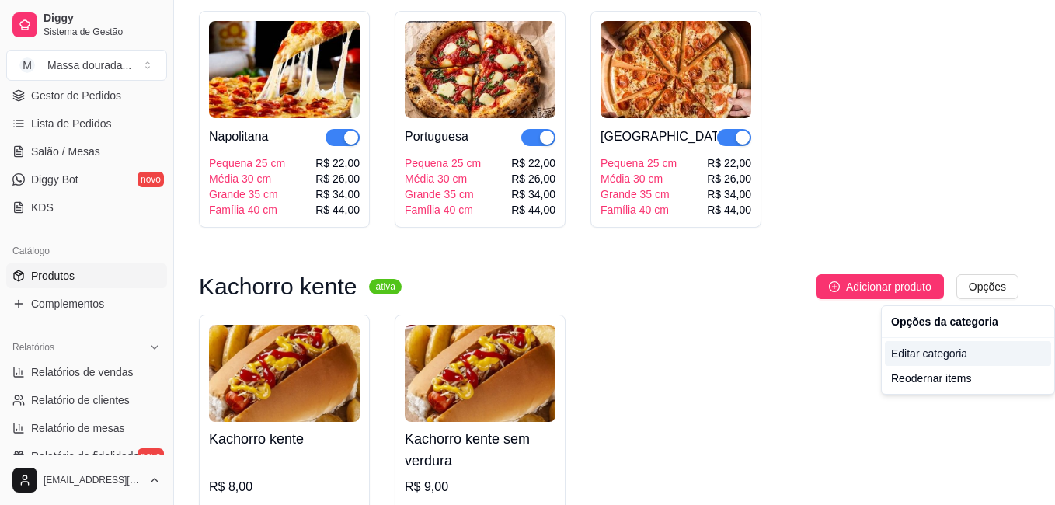
click at [947, 350] on div "Editar categoria" at bounding box center [968, 353] width 166 height 25
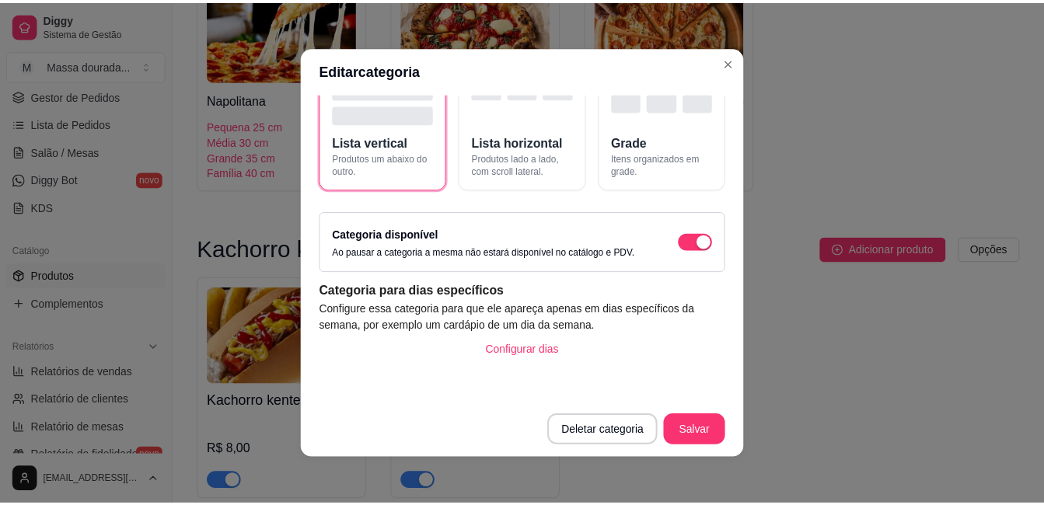
scroll to position [3, 0]
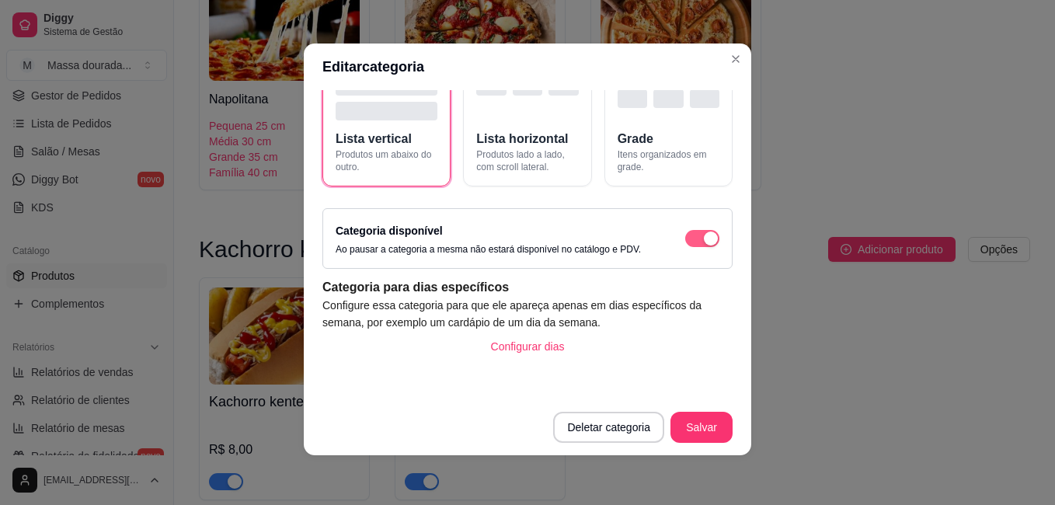
click at [685, 233] on span "button" at bounding box center [702, 238] width 34 height 17
click at [688, 425] on button "Salvar" at bounding box center [702, 427] width 62 height 31
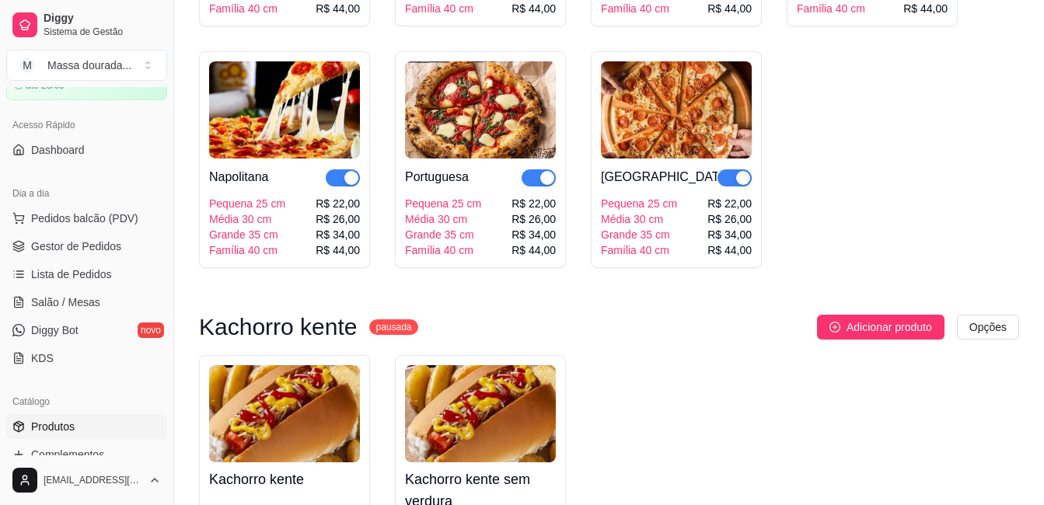
scroll to position [78, 0]
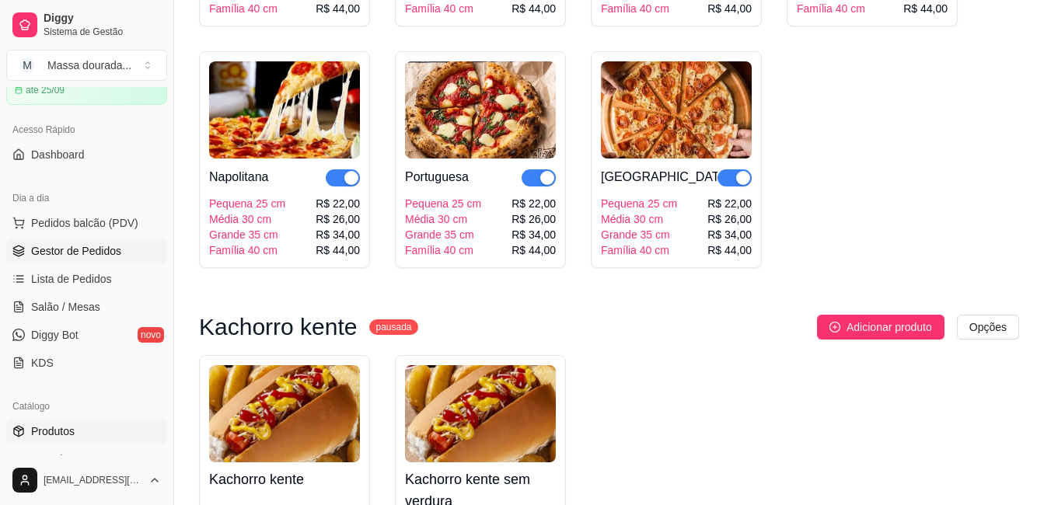
click at [116, 256] on span "Gestor de Pedidos" at bounding box center [76, 251] width 90 height 16
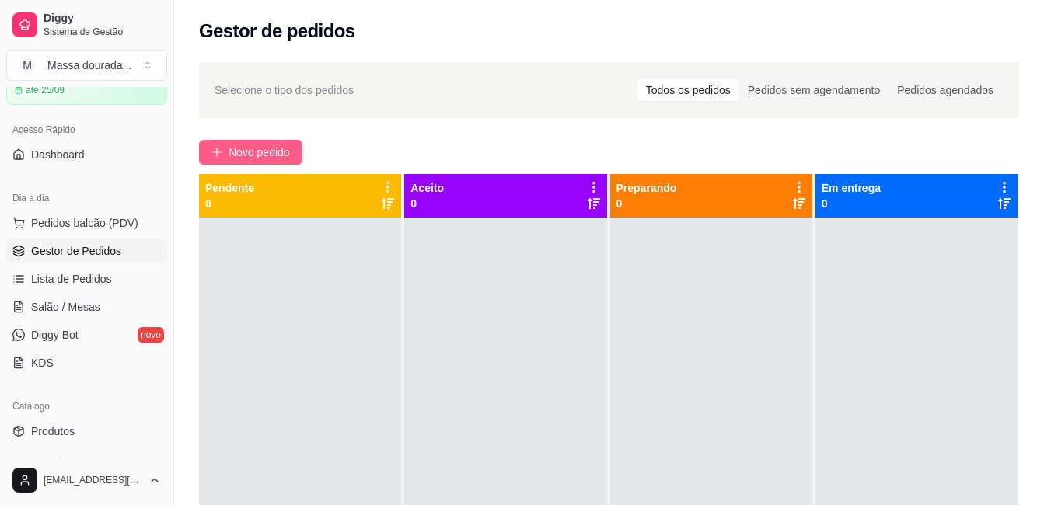
click at [253, 154] on span "Novo pedido" at bounding box center [258, 152] width 61 height 17
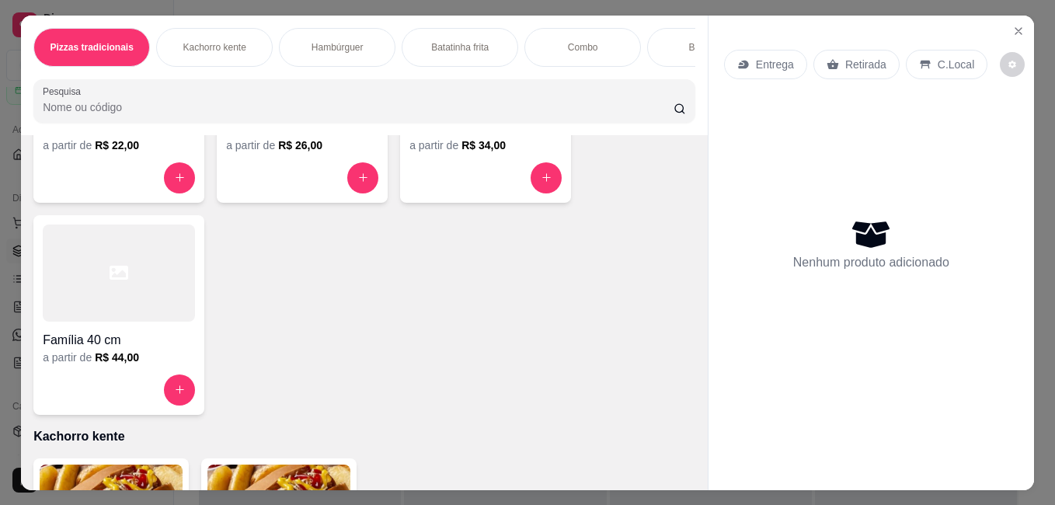
scroll to position [466, 0]
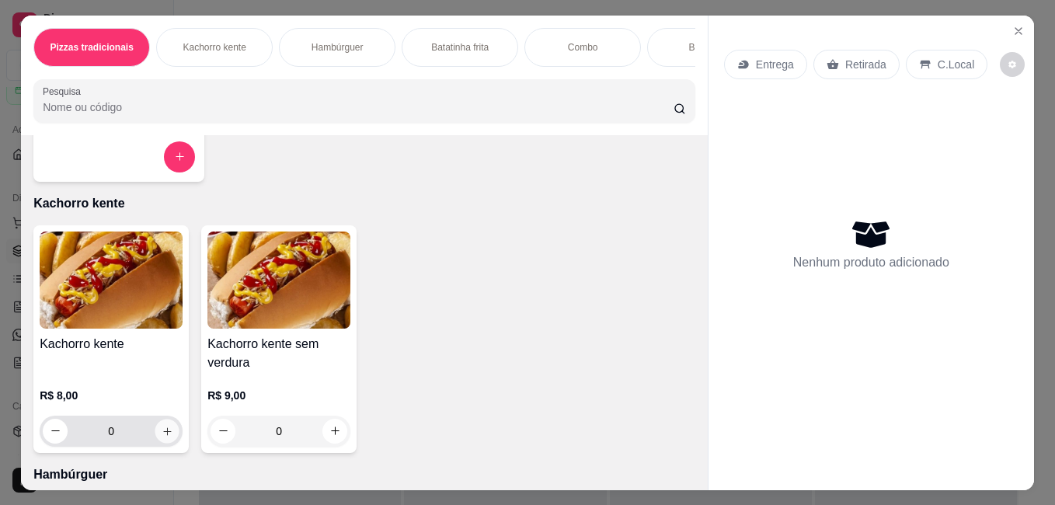
click at [164, 437] on icon "increase-product-quantity" at bounding box center [168, 431] width 12 height 12
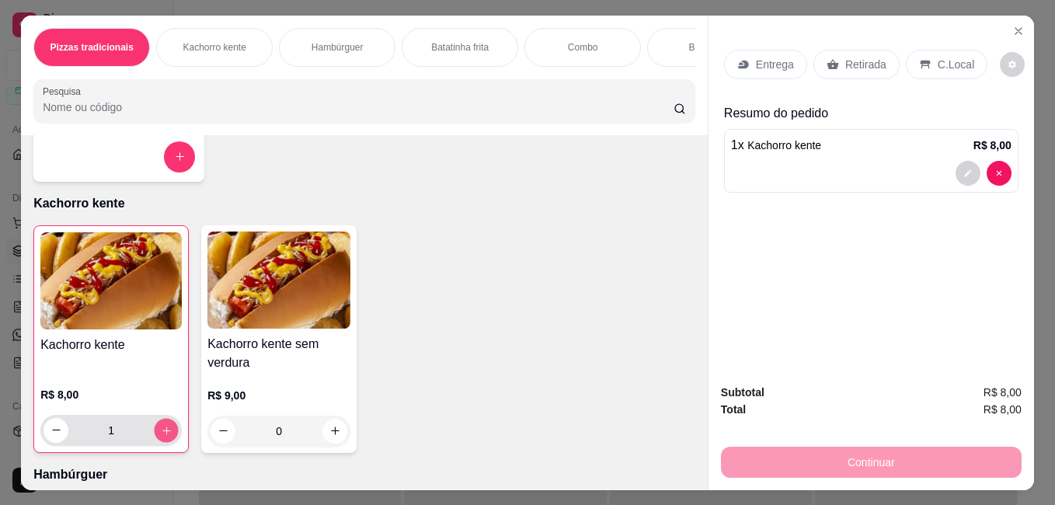
click at [164, 436] on icon "increase-product-quantity" at bounding box center [167, 430] width 12 height 12
type input "2"
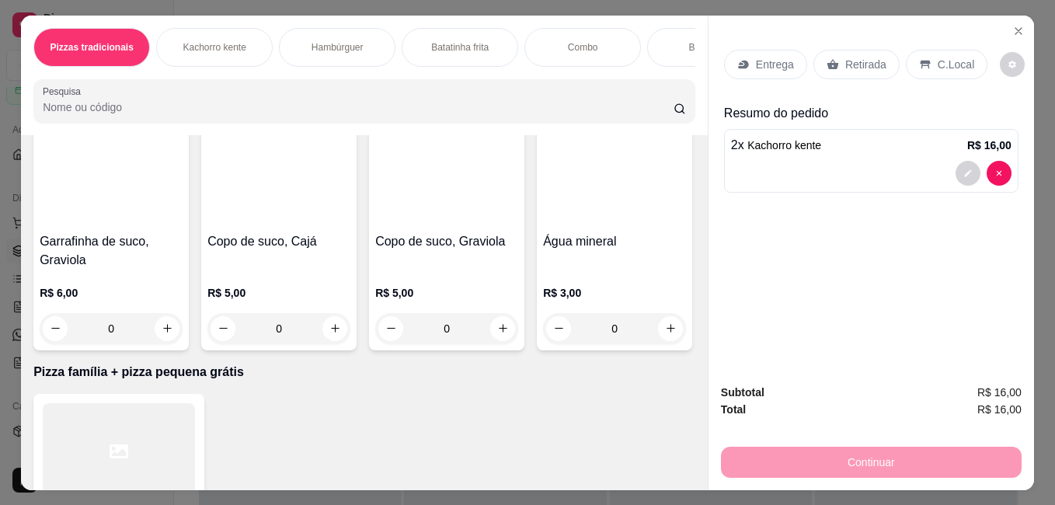
scroll to position [2253, 0]
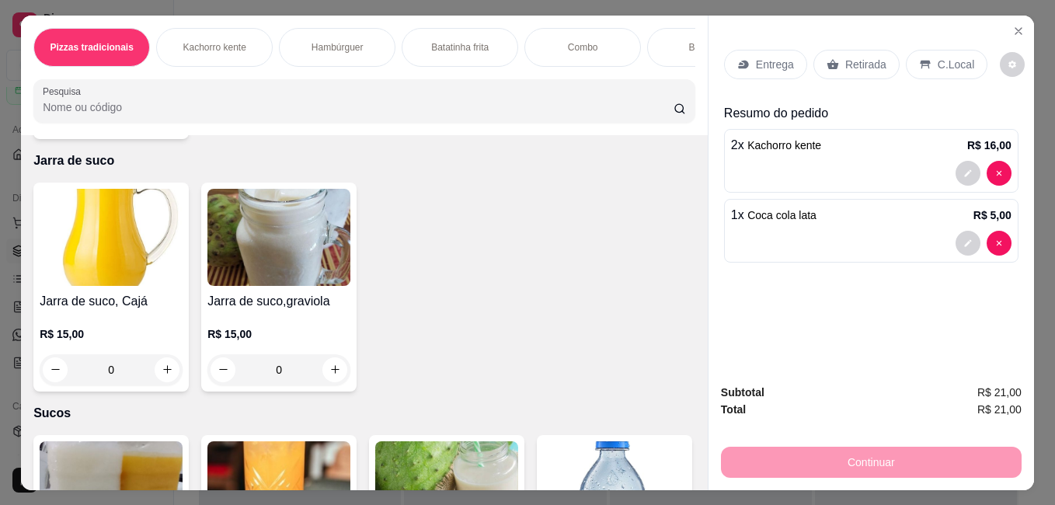
type input "2"
click at [756, 57] on p "Entrega" at bounding box center [775, 65] width 38 height 16
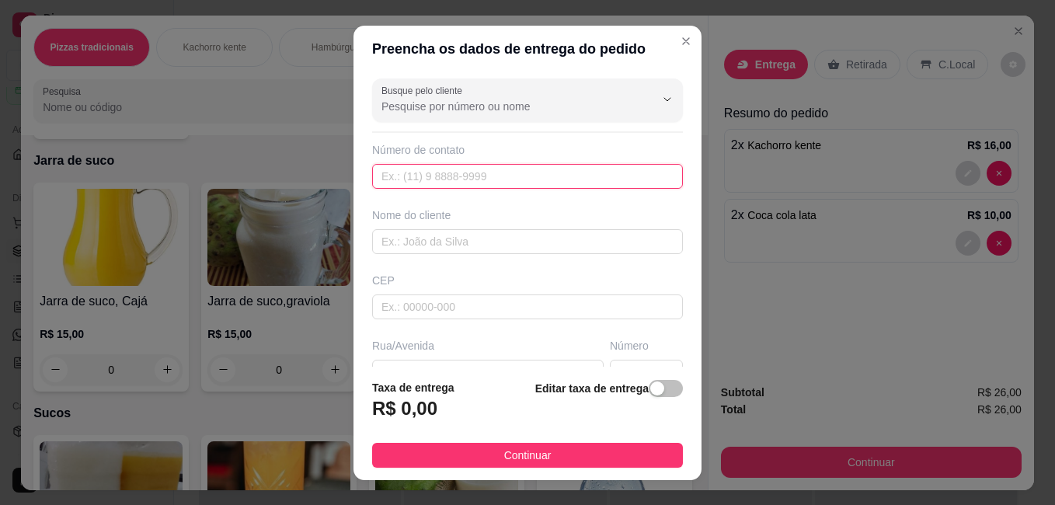
click at [447, 173] on input "text" at bounding box center [527, 176] width 311 height 25
type input "[PHONE_NUMBER]"
click at [434, 238] on input "text" at bounding box center [527, 241] width 311 height 25
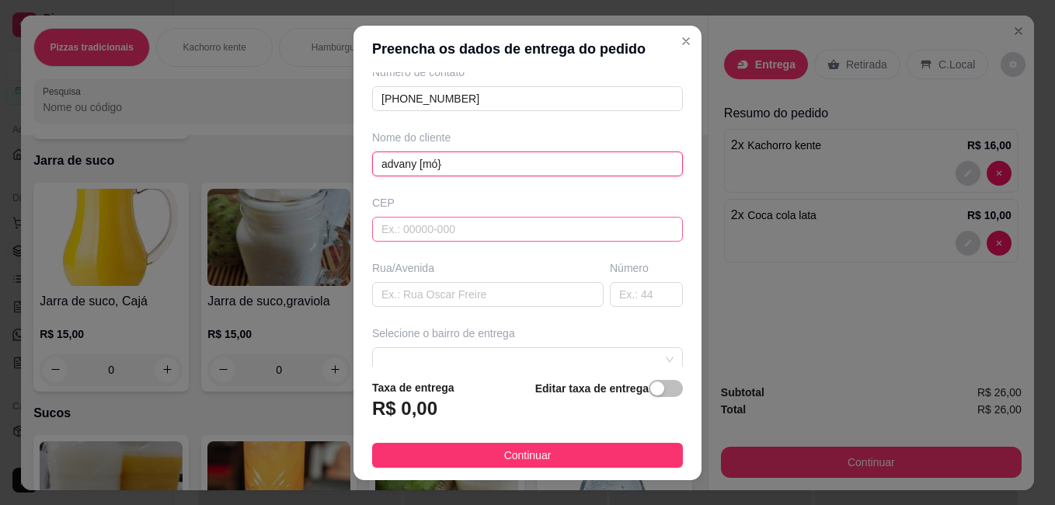
type input "advany [mó}"
click at [460, 230] on input "text" at bounding box center [527, 229] width 311 height 25
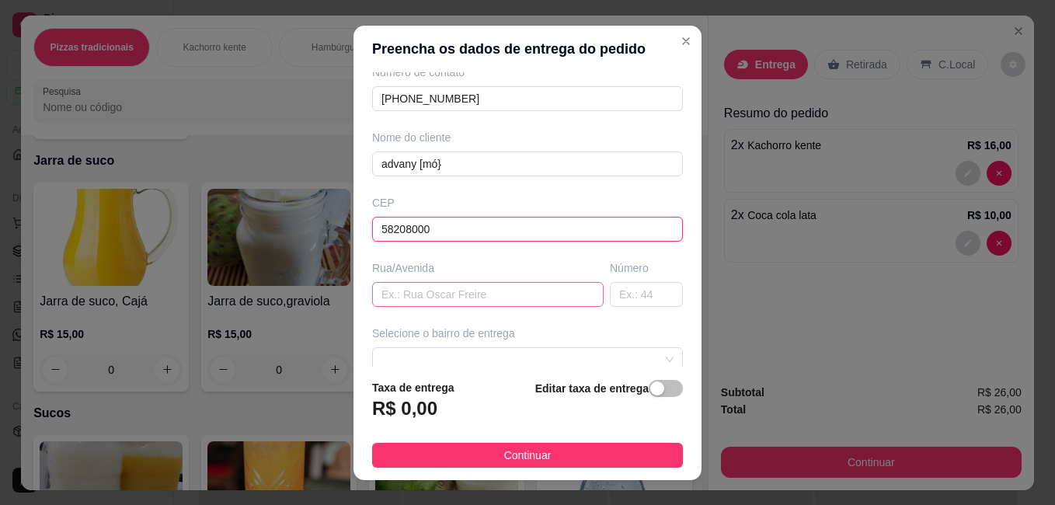
type input "58208000"
click at [457, 287] on input "text" at bounding box center [488, 294] width 232 height 25
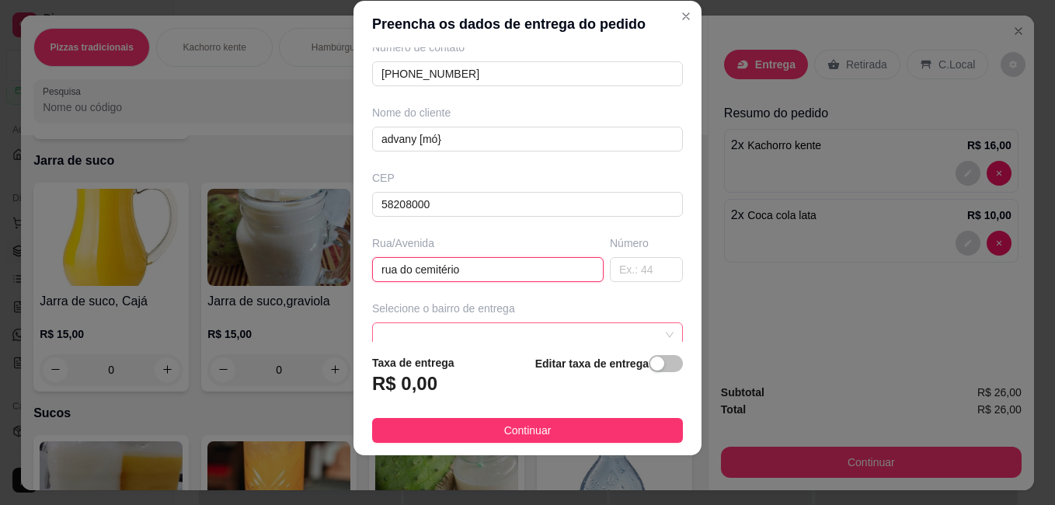
click at [466, 336] on span at bounding box center [528, 334] width 292 height 23
type input "rua do cemitério"
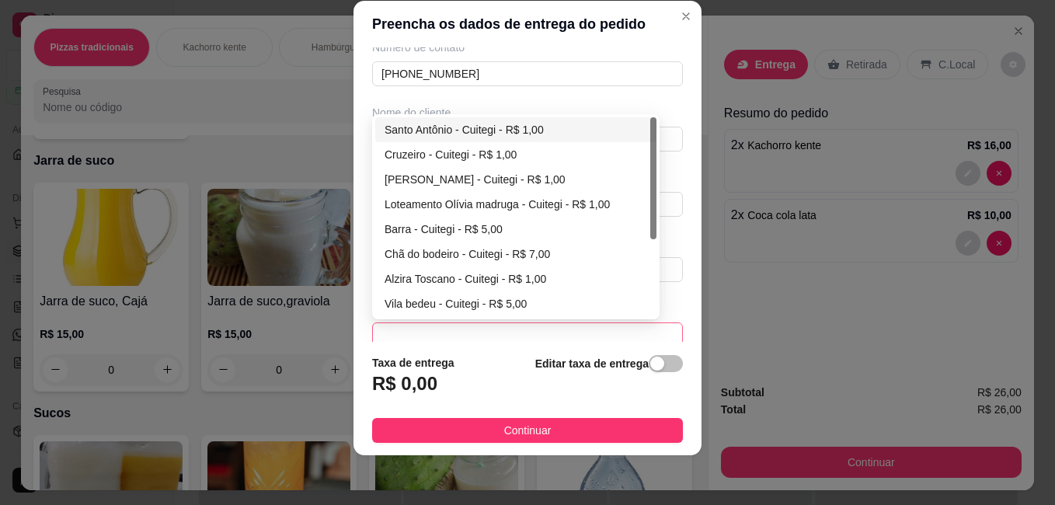
scroll to position [82, 0]
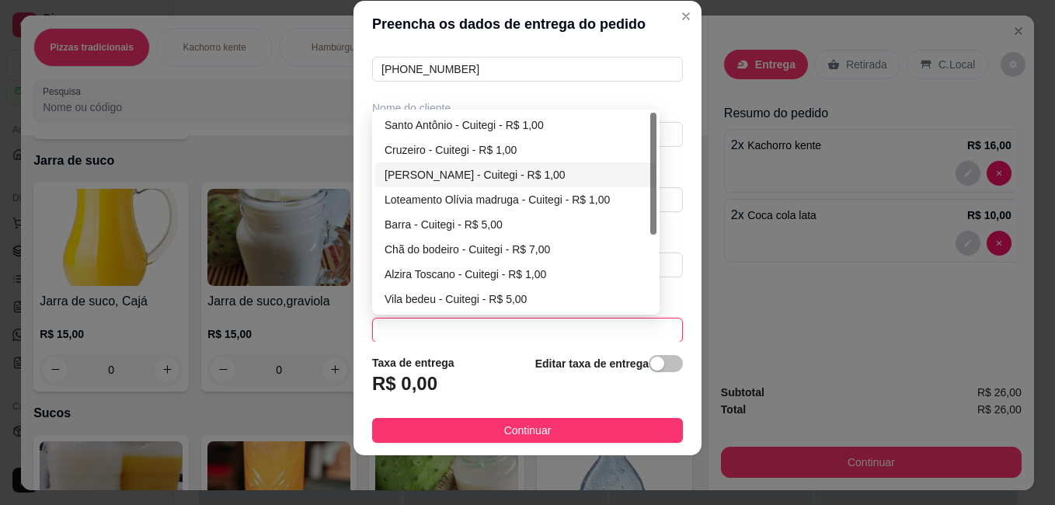
click at [464, 175] on div "[PERSON_NAME] - Cuitegi - R$ 1,00" at bounding box center [516, 174] width 263 height 17
type input "Cuitegi"
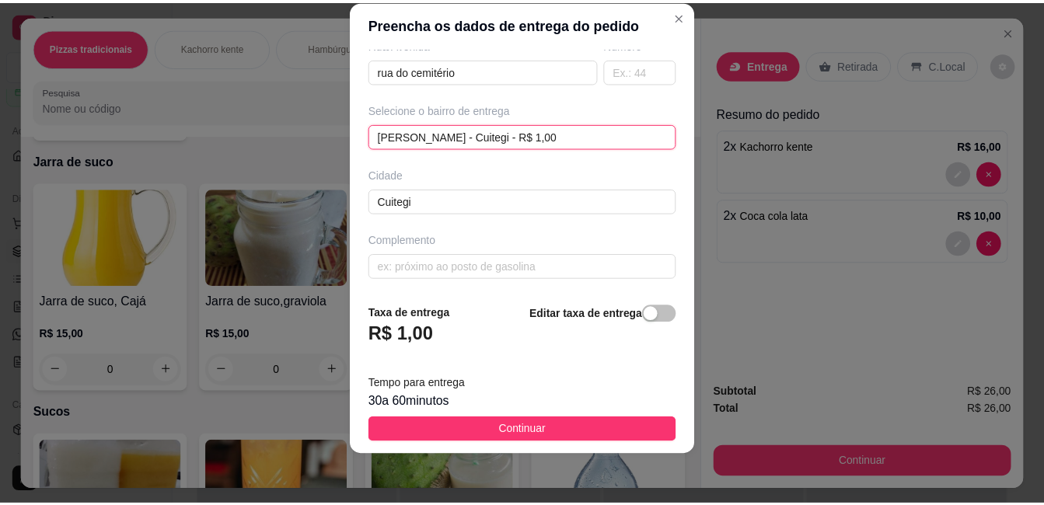
scroll to position [279, 0]
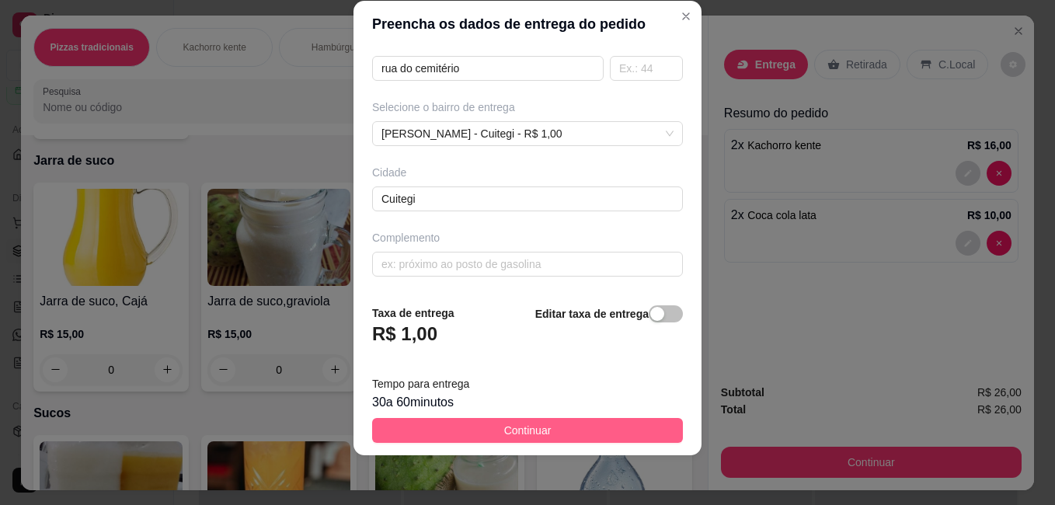
click at [532, 433] on span "Continuar" at bounding box center [527, 430] width 47 height 17
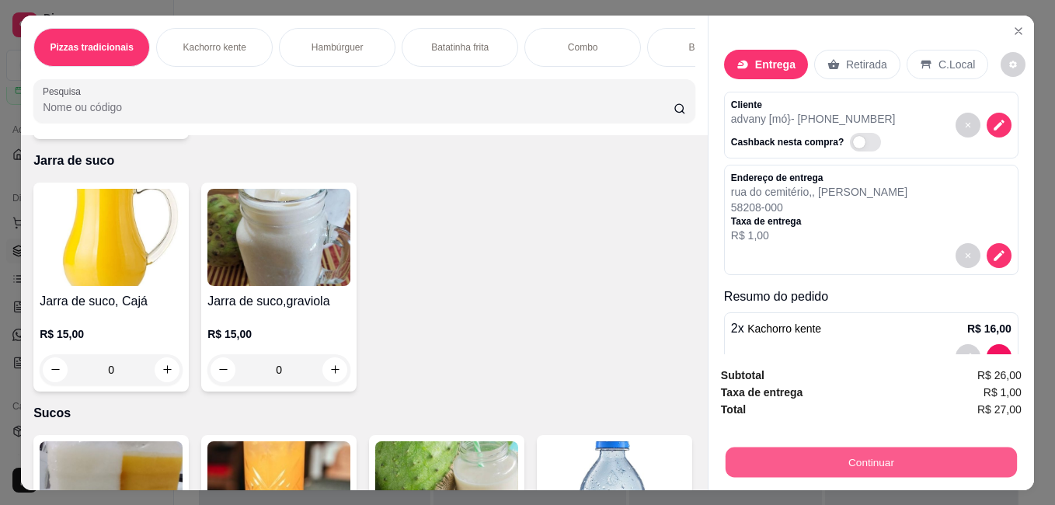
click at [882, 459] on button "Continuar" at bounding box center [871, 462] width 291 height 30
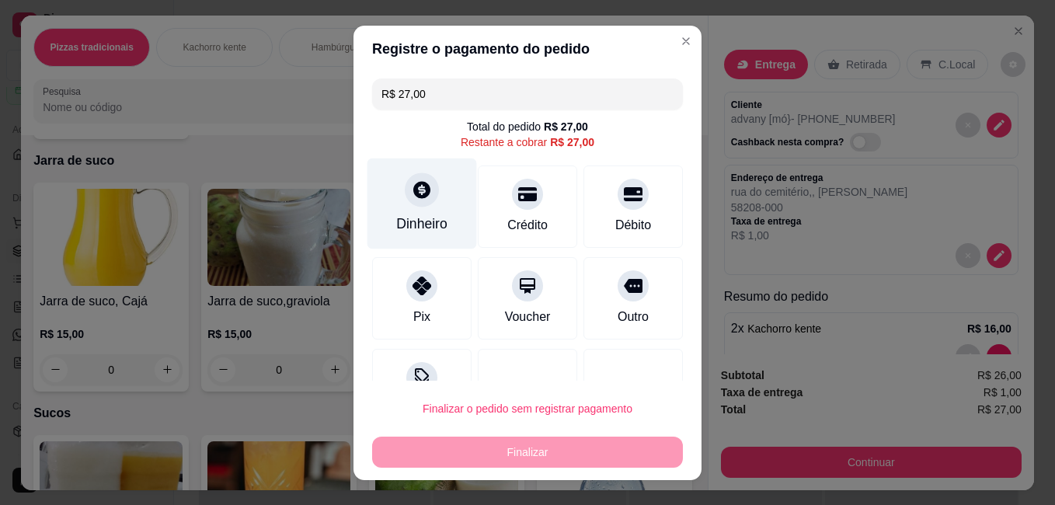
click at [427, 211] on div "Dinheiro" at bounding box center [423, 203] width 110 height 91
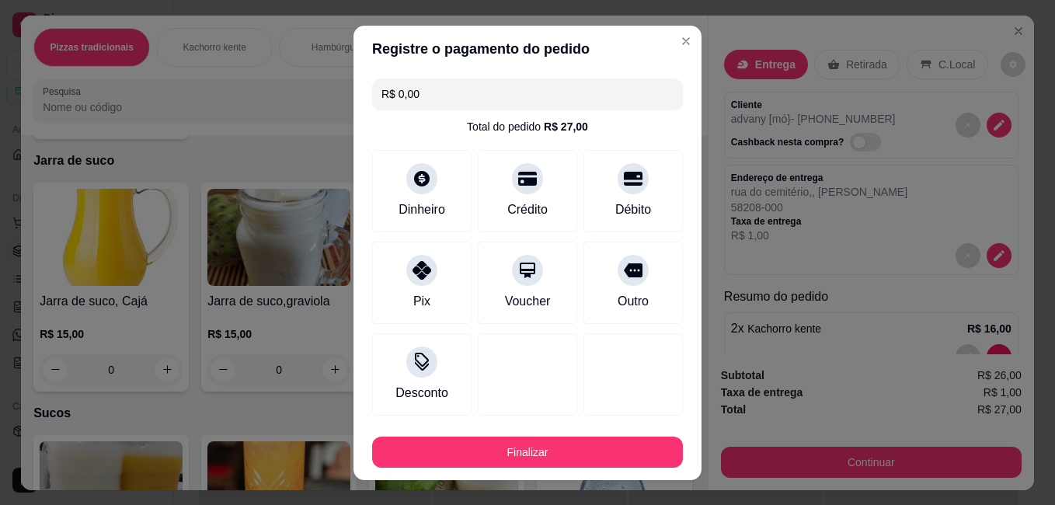
type input "R$ 0,00"
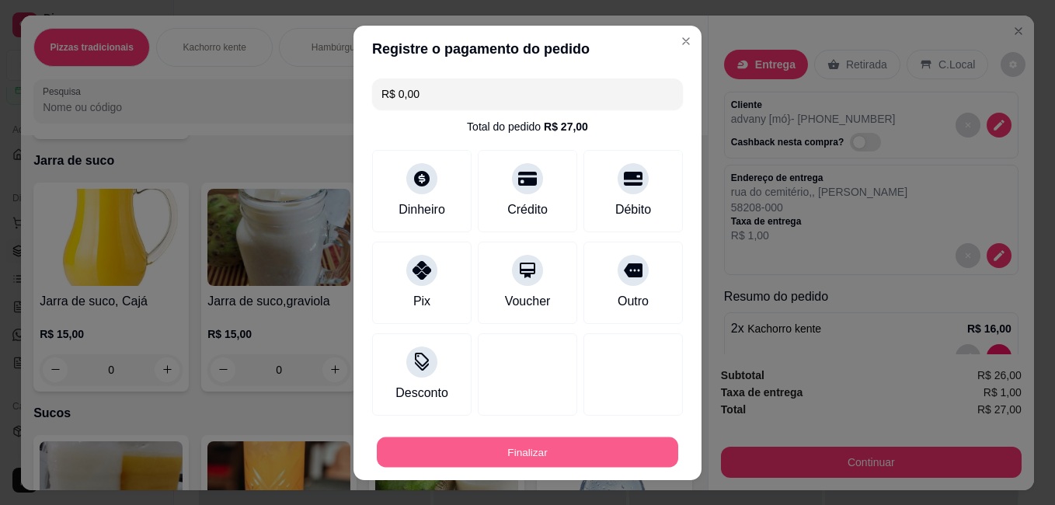
click at [542, 448] on button "Finalizar" at bounding box center [527, 452] width 301 height 30
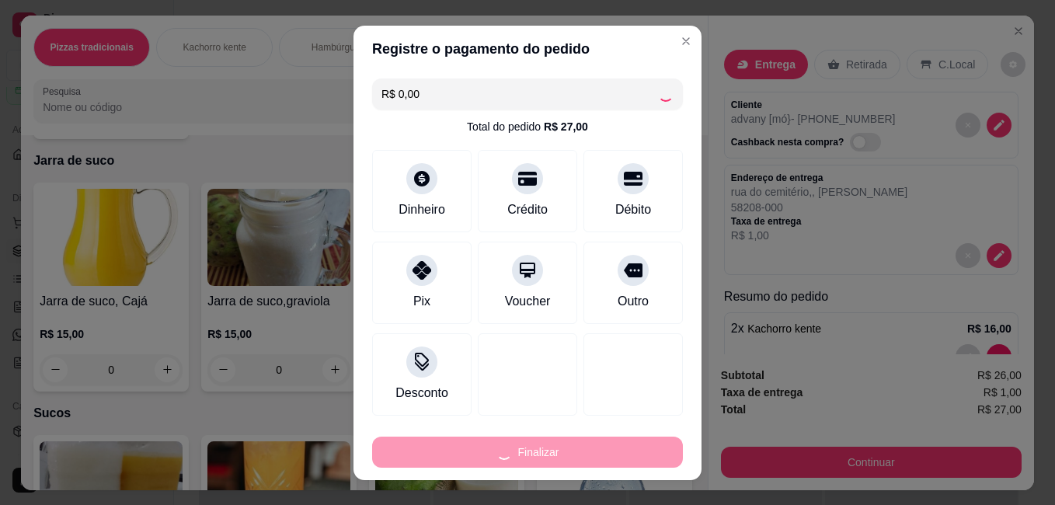
type input "0"
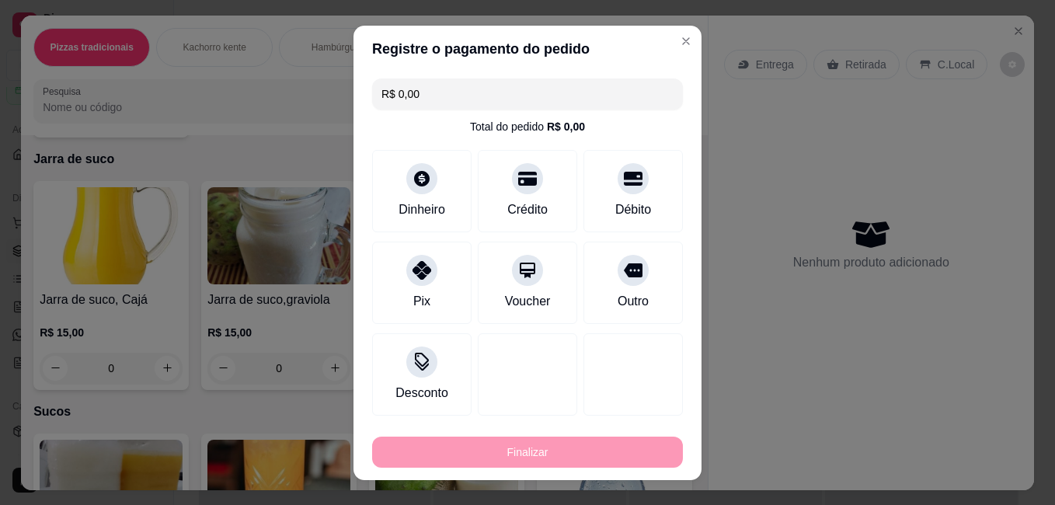
type input "-R$ 27,00"
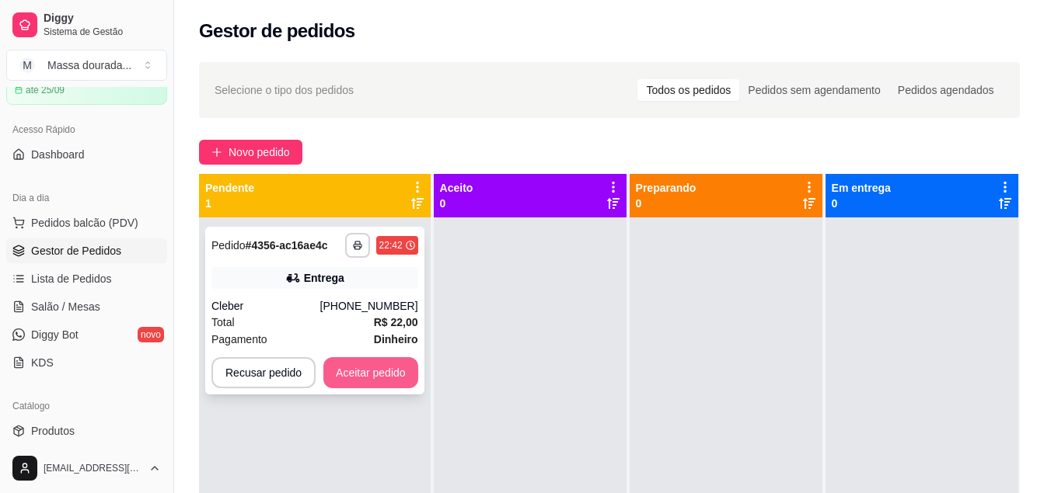
click at [382, 379] on button "Aceitar pedido" at bounding box center [370, 372] width 95 height 31
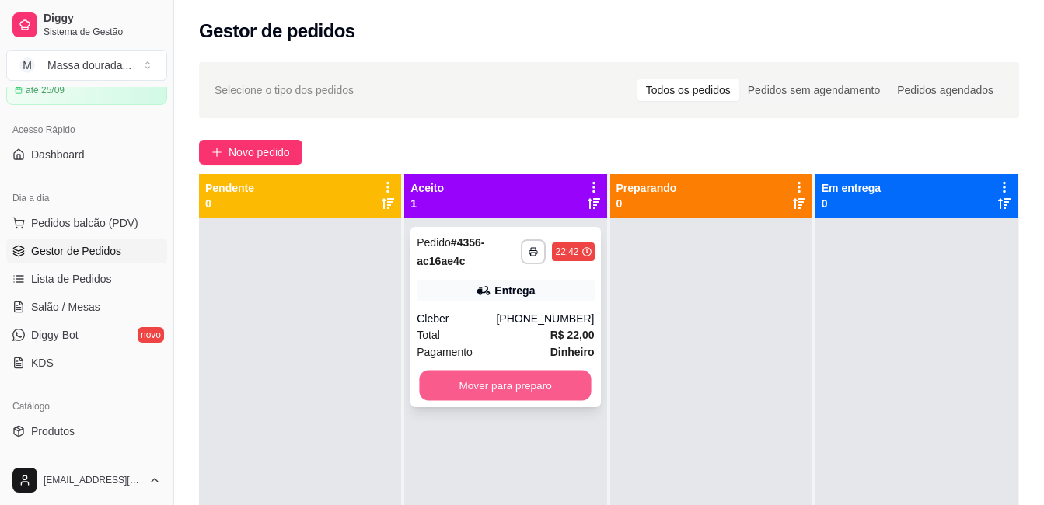
click at [451, 386] on button "Mover para preparo" at bounding box center [506, 386] width 172 height 30
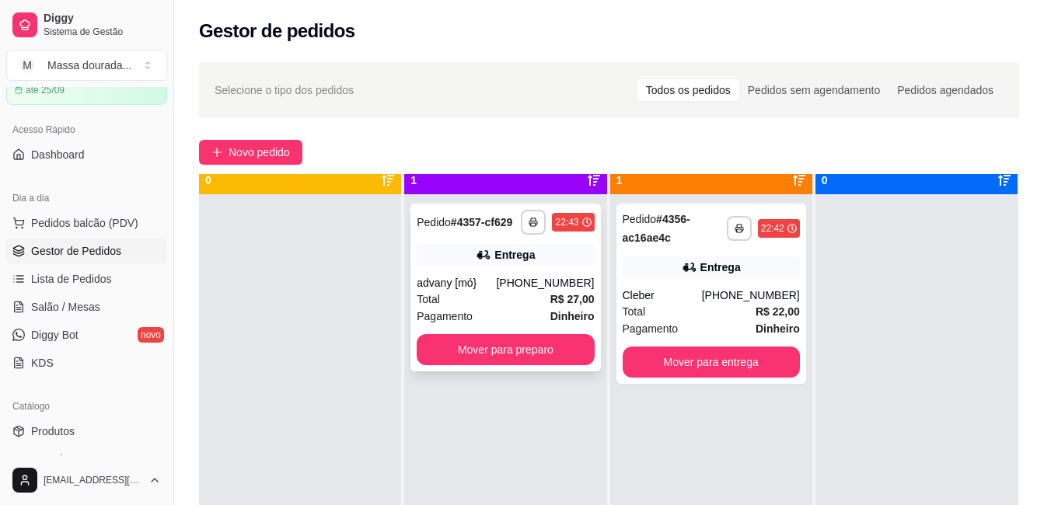
scroll to position [44, 0]
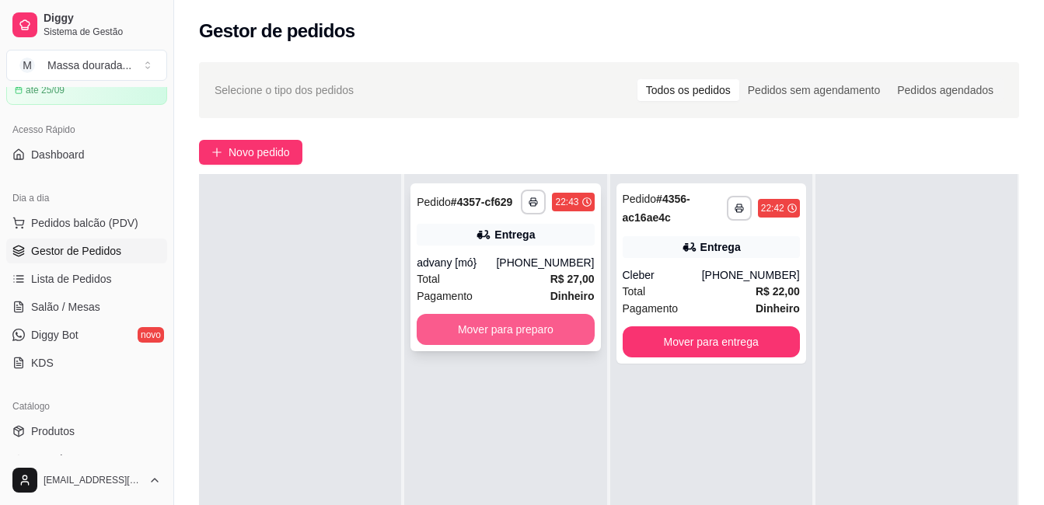
click at [511, 319] on button "Mover para preparo" at bounding box center [504, 329] width 177 height 31
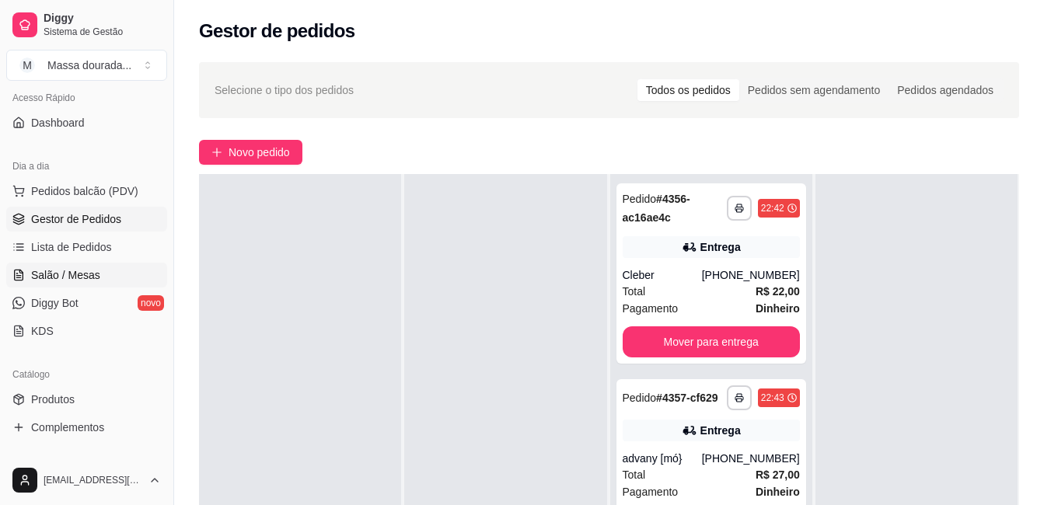
scroll to position [155, 0]
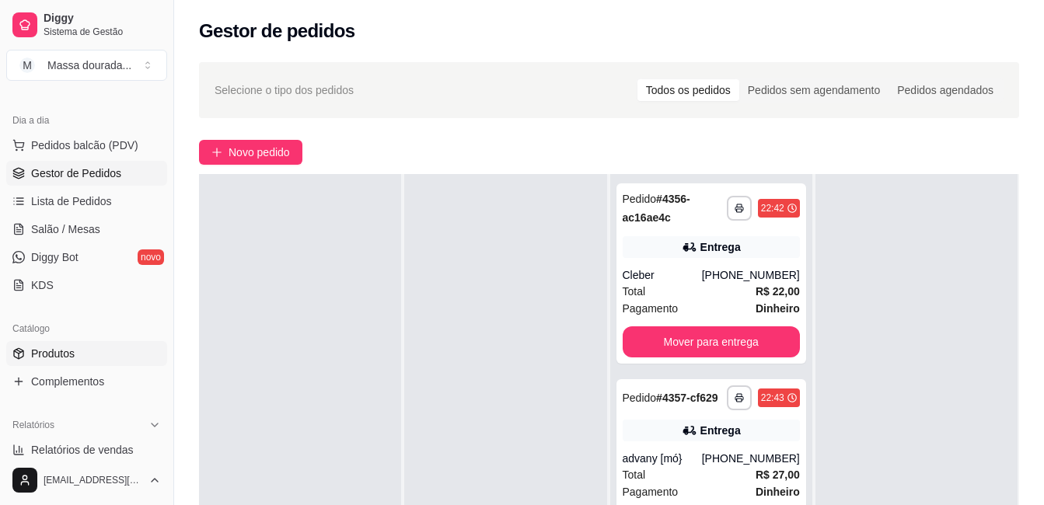
click at [56, 354] on span "Produtos" at bounding box center [53, 354] width 44 height 16
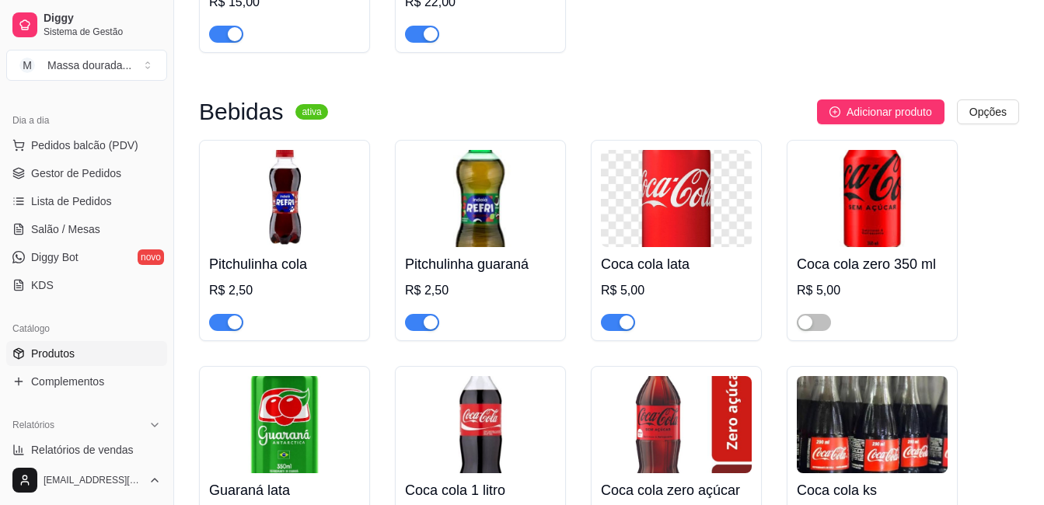
scroll to position [3341, 0]
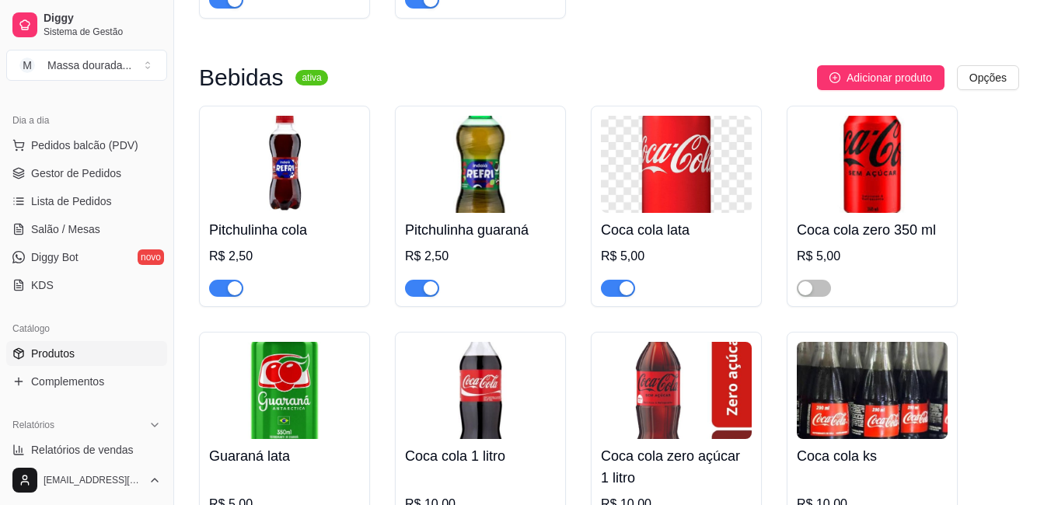
click at [422, 290] on button "button" at bounding box center [422, 288] width 34 height 17
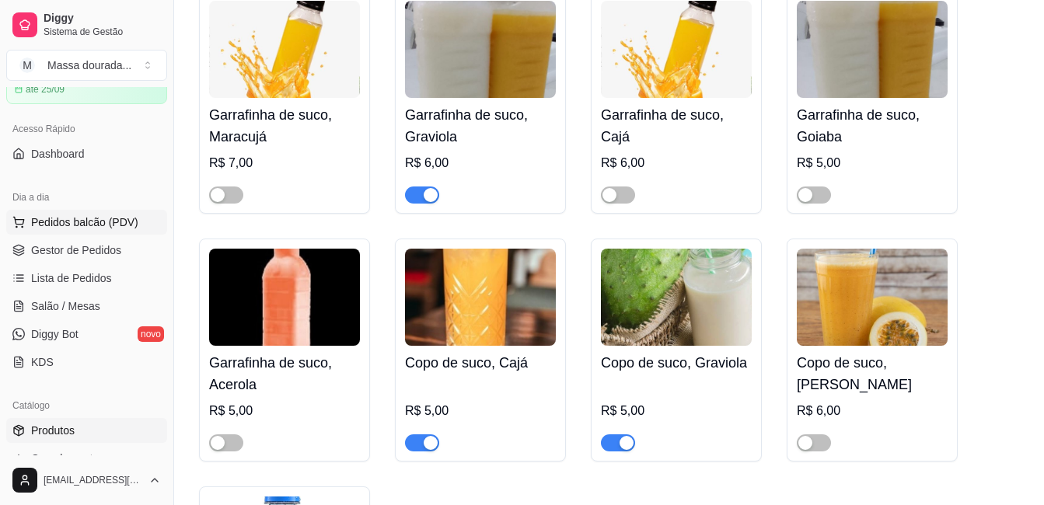
scroll to position [78, 0]
click at [71, 252] on span "Gestor de Pedidos" at bounding box center [76, 251] width 90 height 16
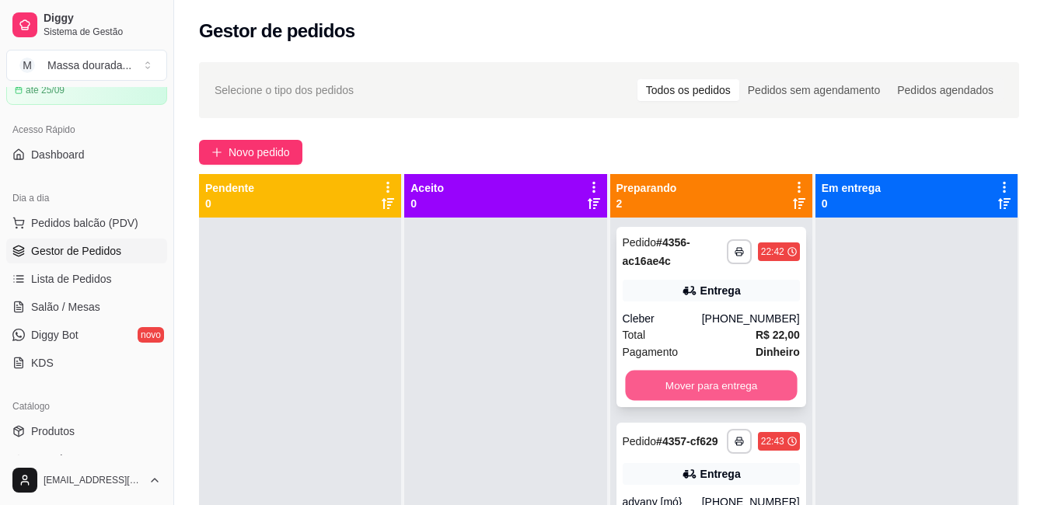
click at [770, 381] on button "Mover para entrega" at bounding box center [711, 386] width 172 height 30
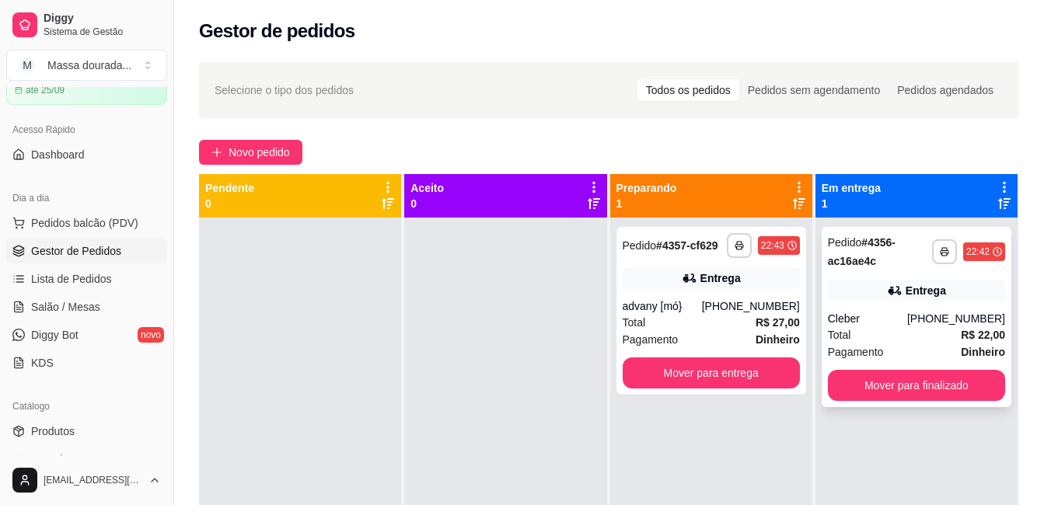
click at [876, 332] on div "Total R$ 22,00" at bounding box center [916, 334] width 177 height 17
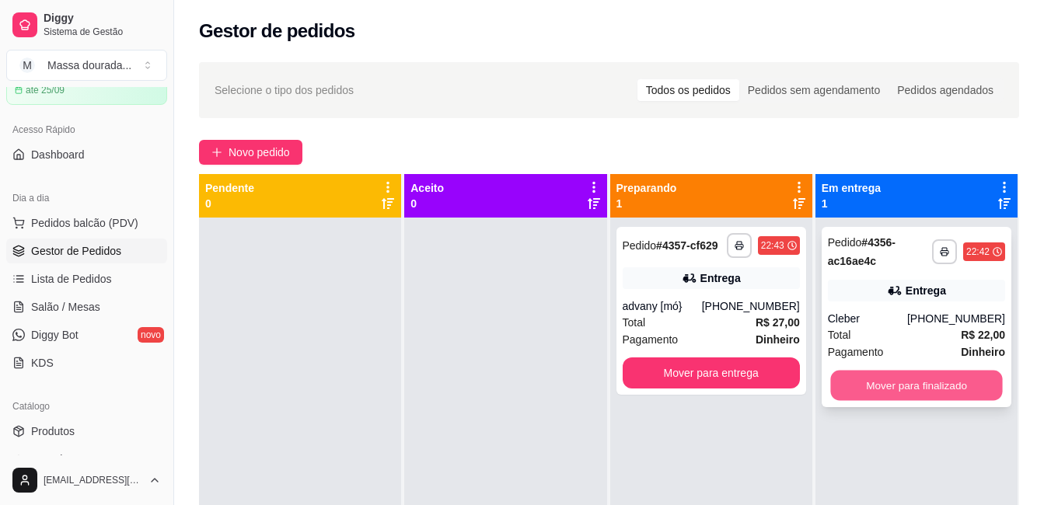
click at [907, 376] on button "Mover para finalizado" at bounding box center [916, 386] width 172 height 30
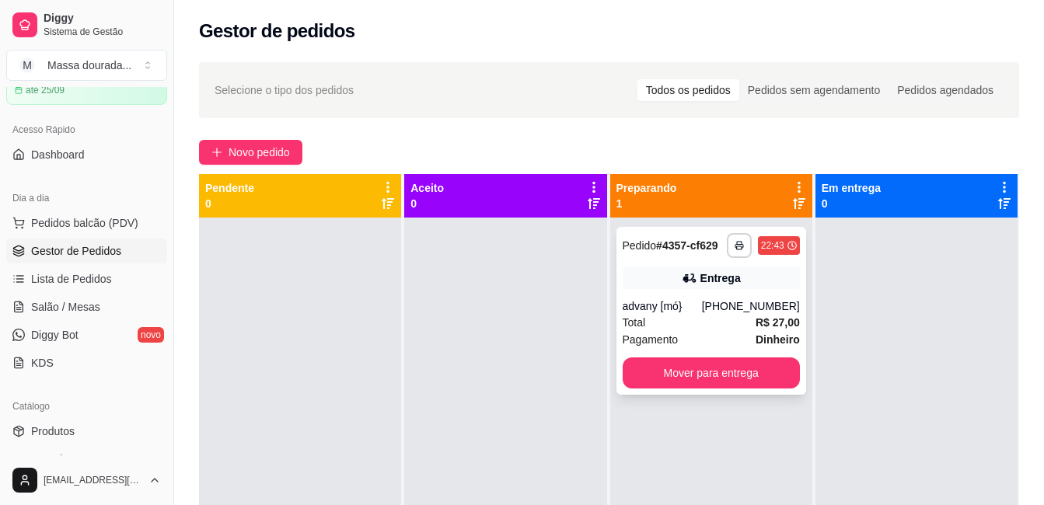
click at [746, 305] on div "[PHONE_NUMBER]" at bounding box center [751, 306] width 98 height 16
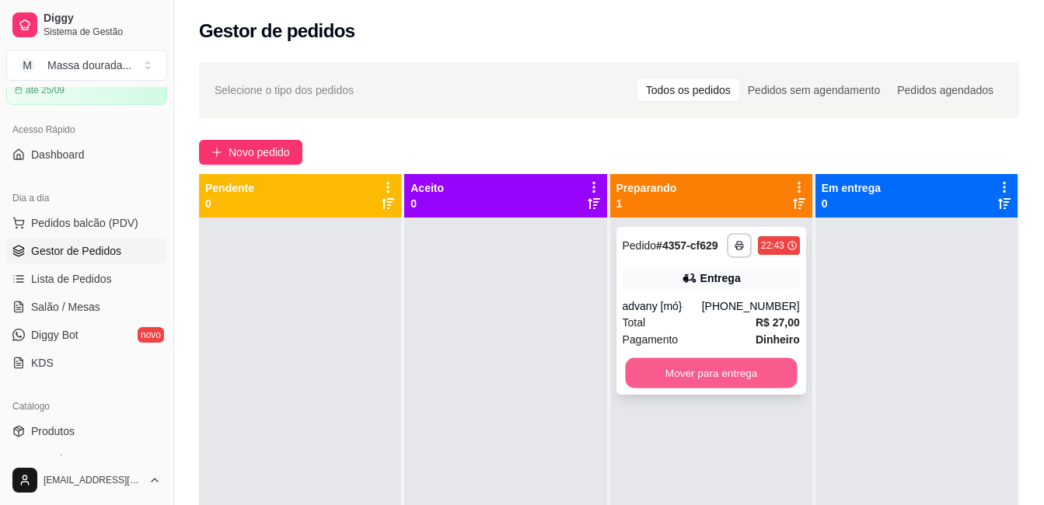
click at [747, 377] on button "Mover para entrega" at bounding box center [711, 373] width 172 height 30
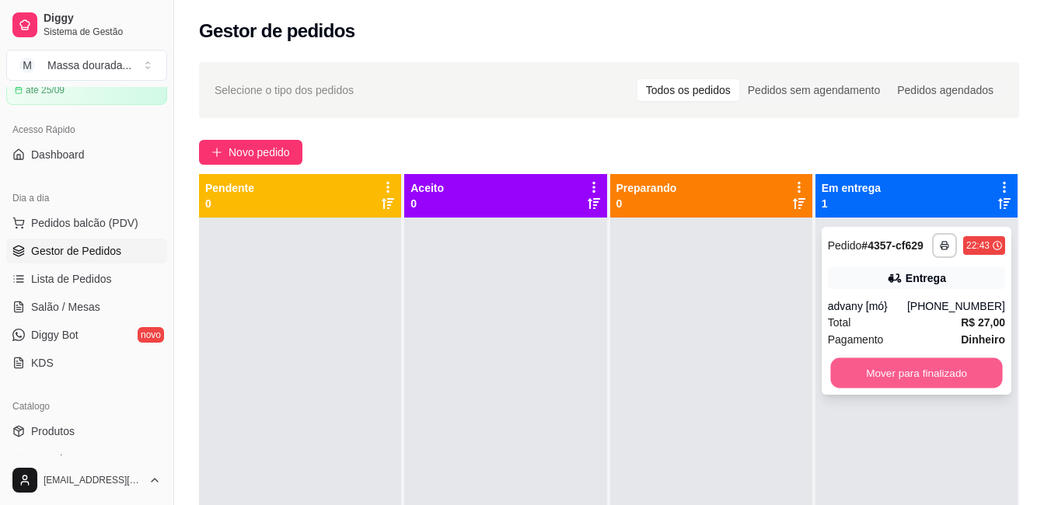
click at [842, 369] on button "Mover para finalizado" at bounding box center [916, 373] width 172 height 30
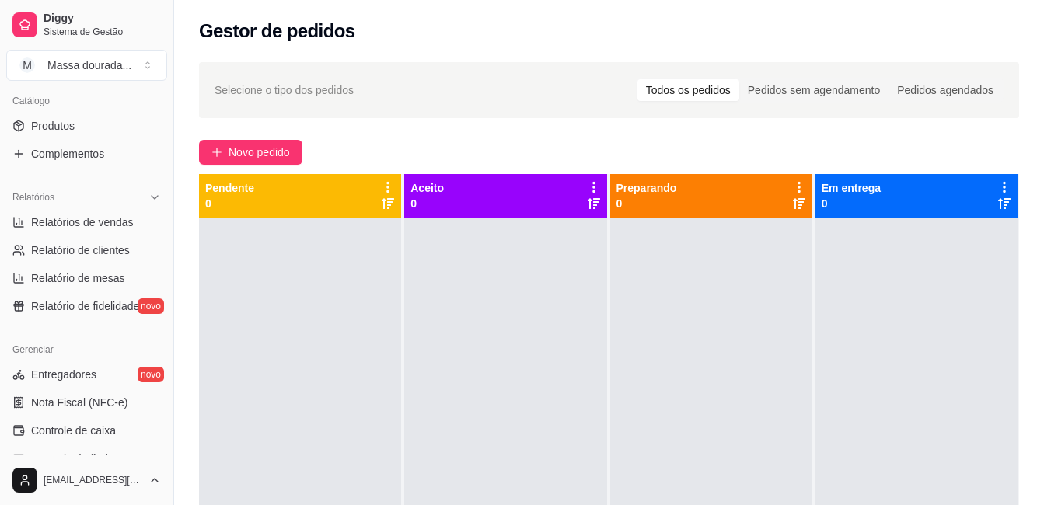
scroll to position [389, 0]
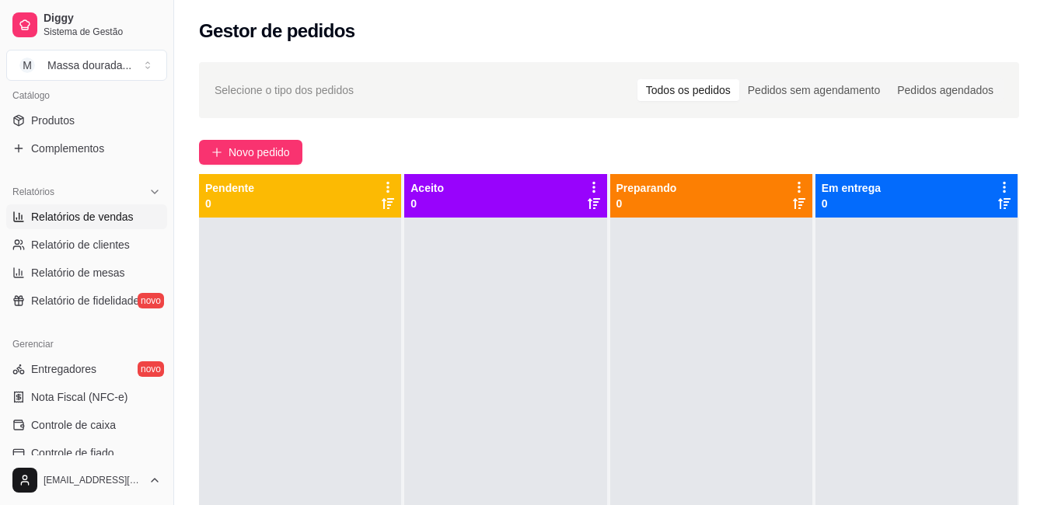
click at [122, 221] on span "Relatórios de vendas" at bounding box center [82, 217] width 103 height 16
select select "ALL"
select select "0"
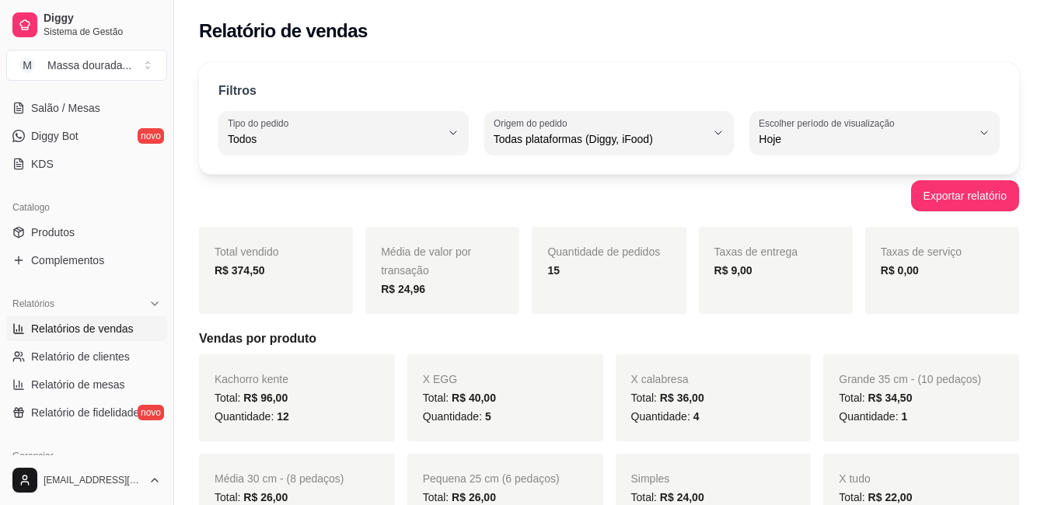
scroll to position [233, 0]
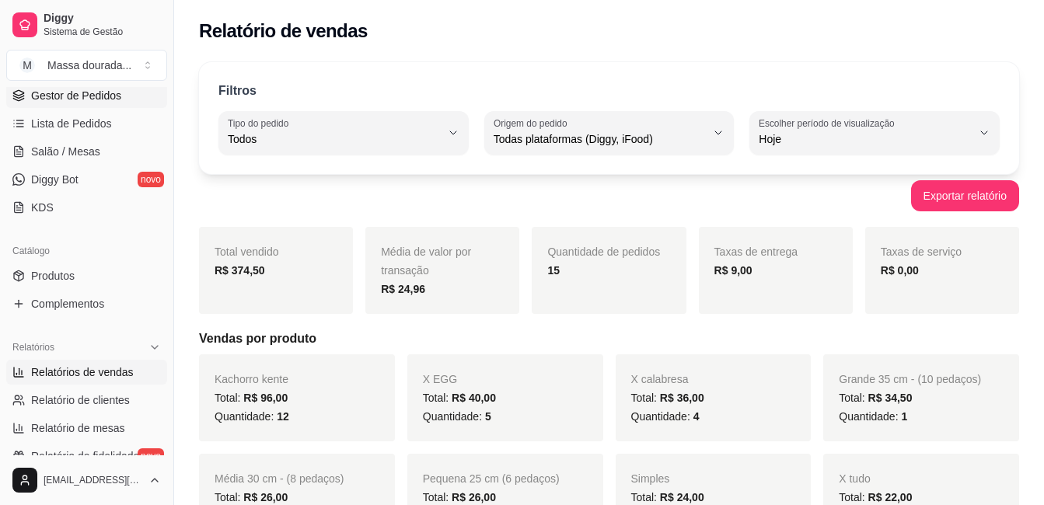
click at [99, 101] on span "Gestor de Pedidos" at bounding box center [76, 96] width 90 height 16
